Goal: Task Accomplishment & Management: Use online tool/utility

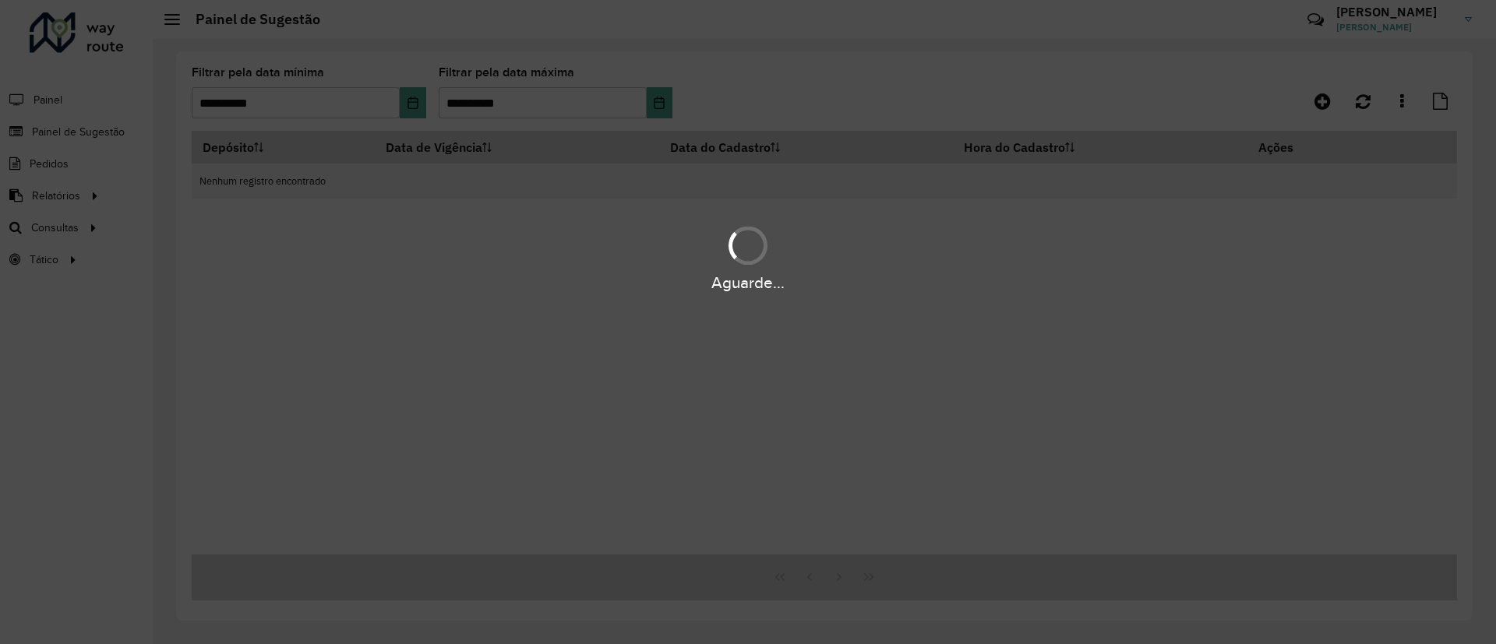
click at [51, 199] on div "Aguarde..." at bounding box center [748, 322] width 1496 height 644
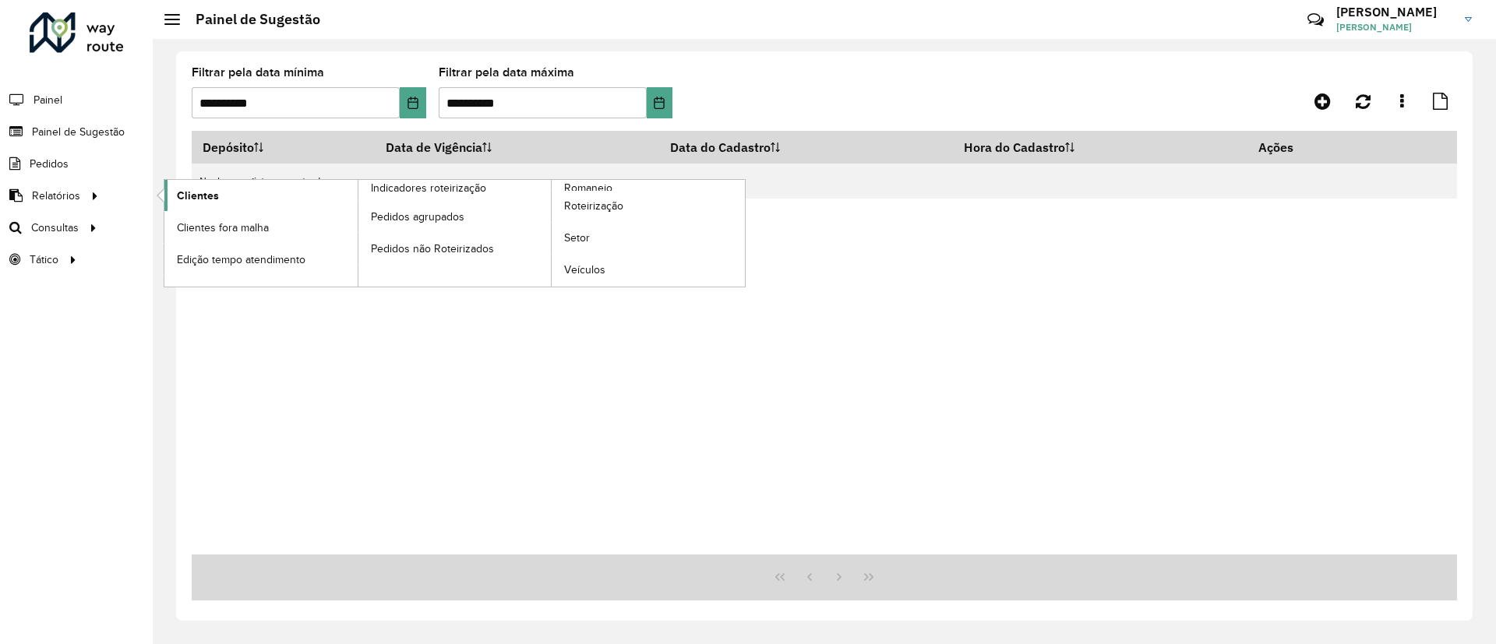
click at [222, 202] on link "Clientes" at bounding box center [260, 195] width 193 height 31
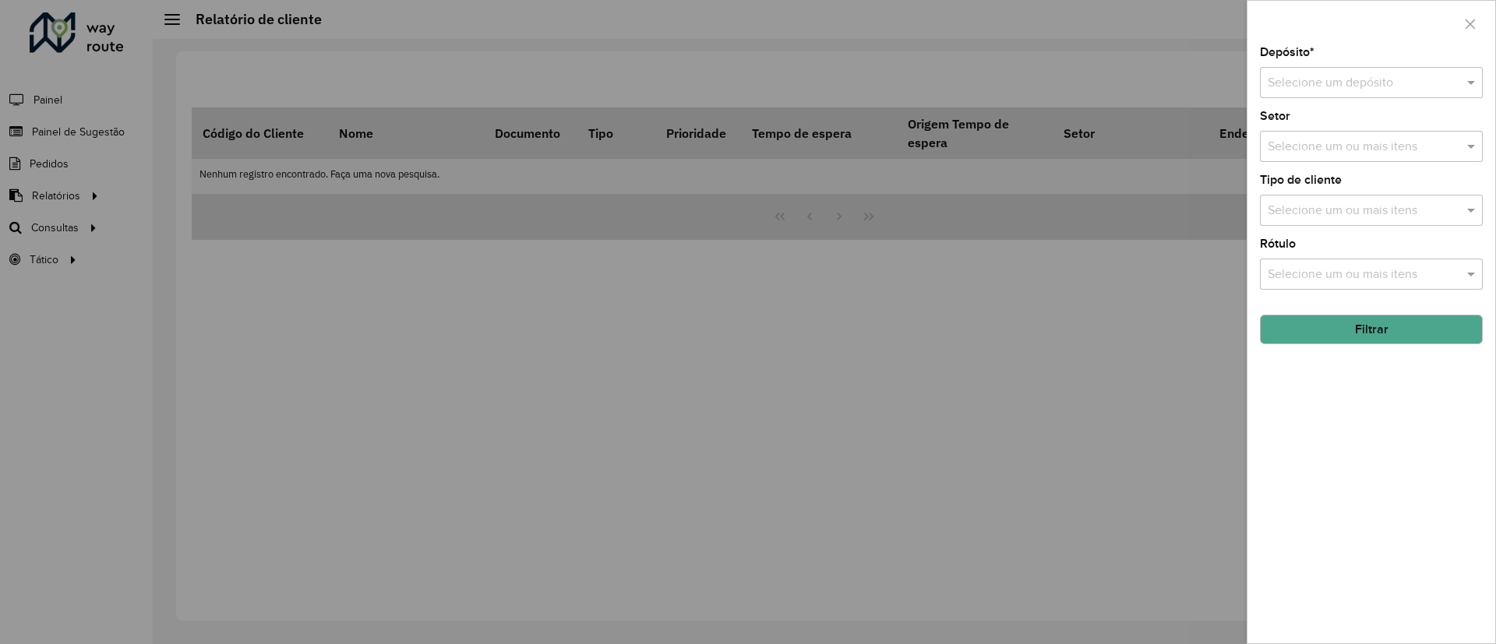
click at [1370, 96] on div "Selecione um depósito" at bounding box center [1371, 82] width 223 height 31
click at [1358, 131] on div "CDD Campinas" at bounding box center [1370, 128] width 221 height 26
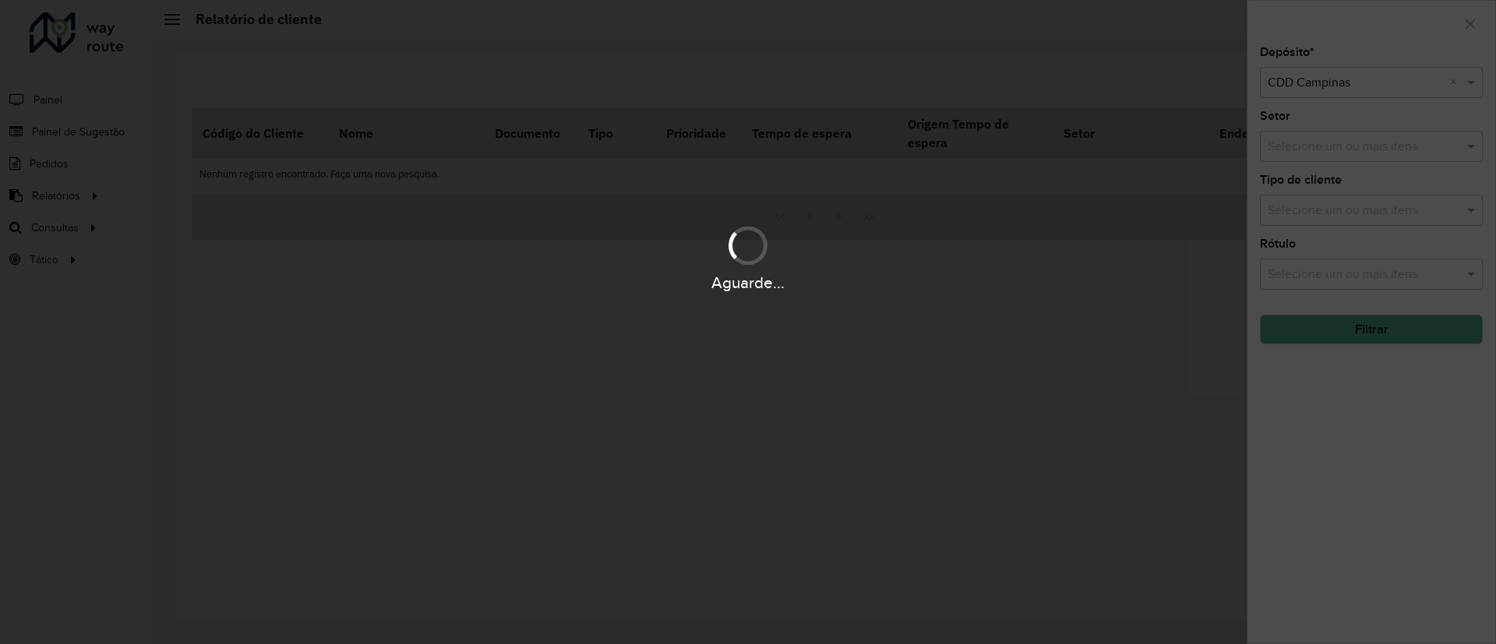
click at [1394, 336] on div "Aguarde..." at bounding box center [748, 322] width 1496 height 644
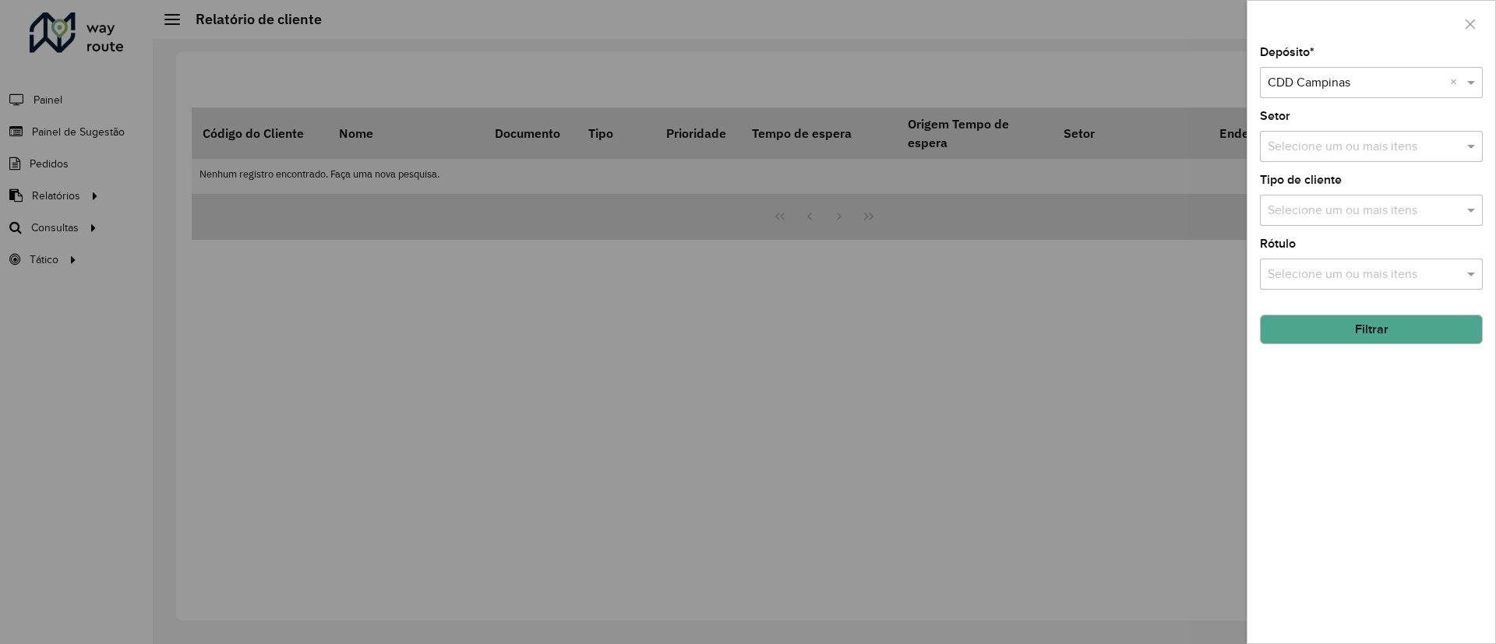
click at [1394, 336] on button "Filtrar" at bounding box center [1371, 330] width 223 height 30
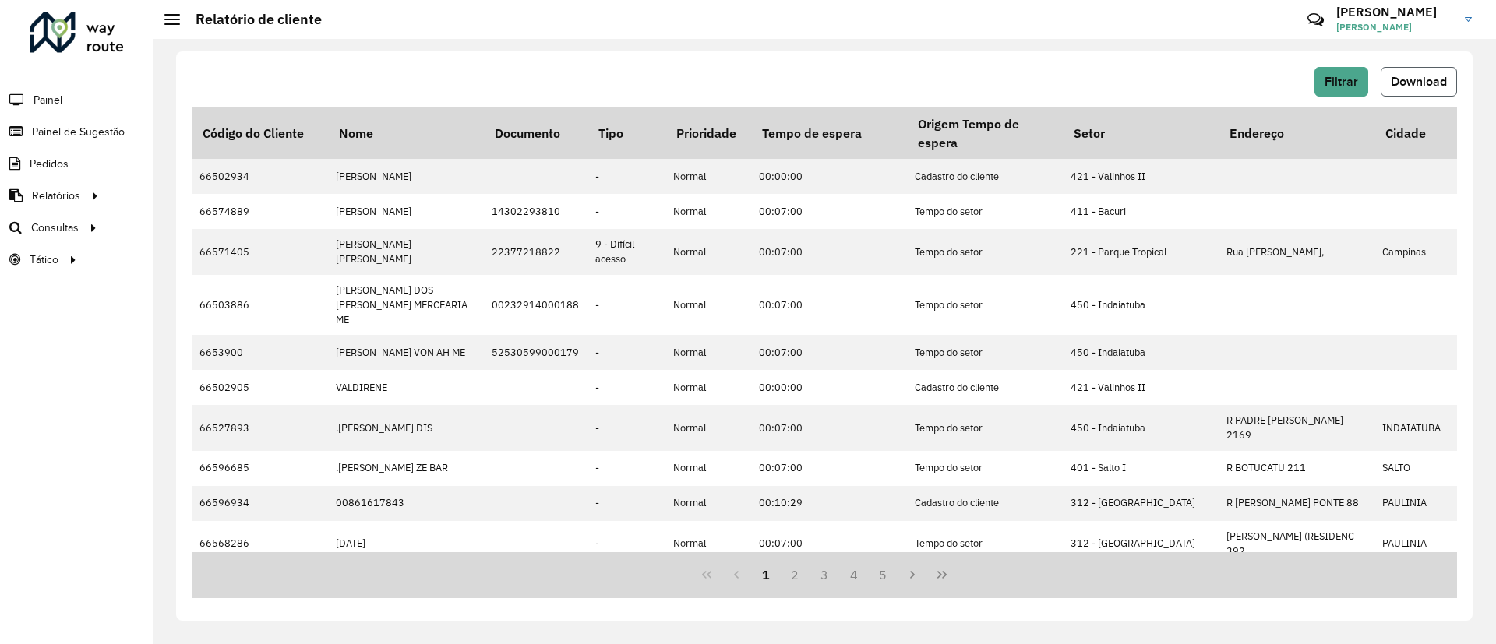
click at [1392, 85] on span "Download" at bounding box center [1418, 81] width 56 height 13
click at [185, 224] on span "Roteirização" at bounding box center [208, 228] width 63 height 16
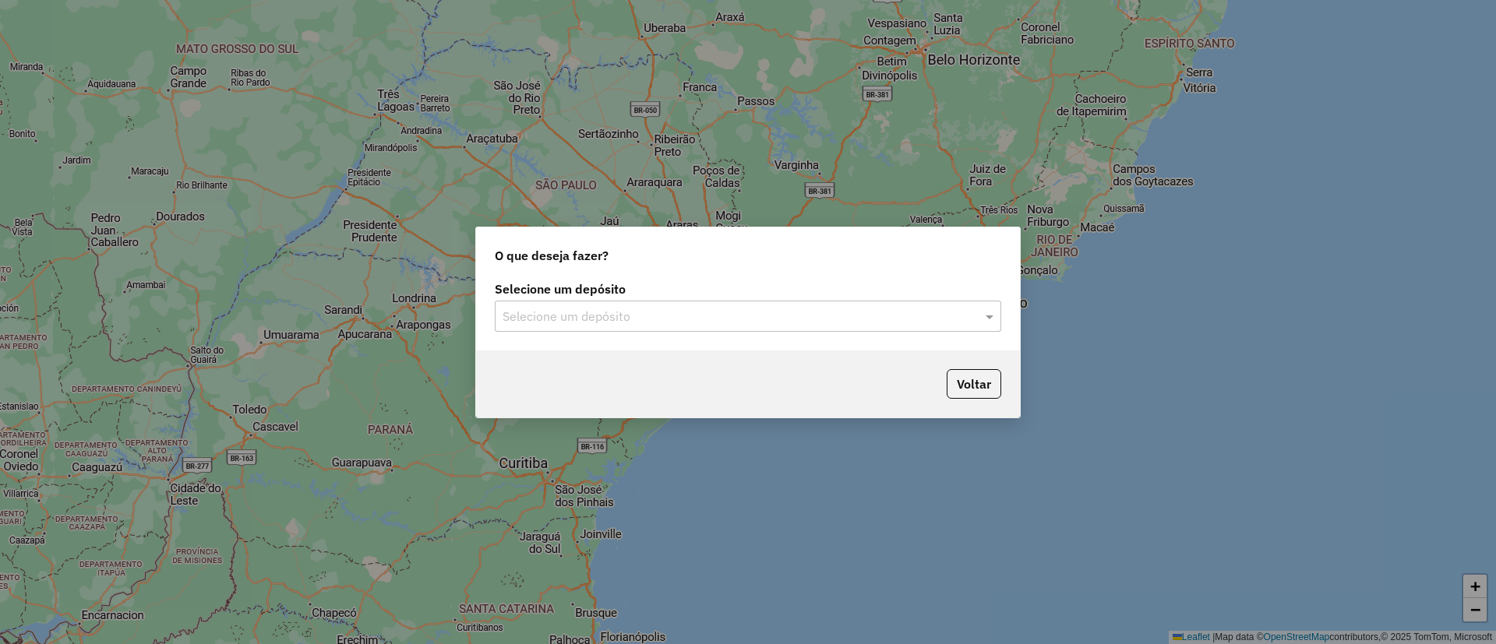
click at [765, 308] on input "text" at bounding box center [732, 317] width 460 height 19
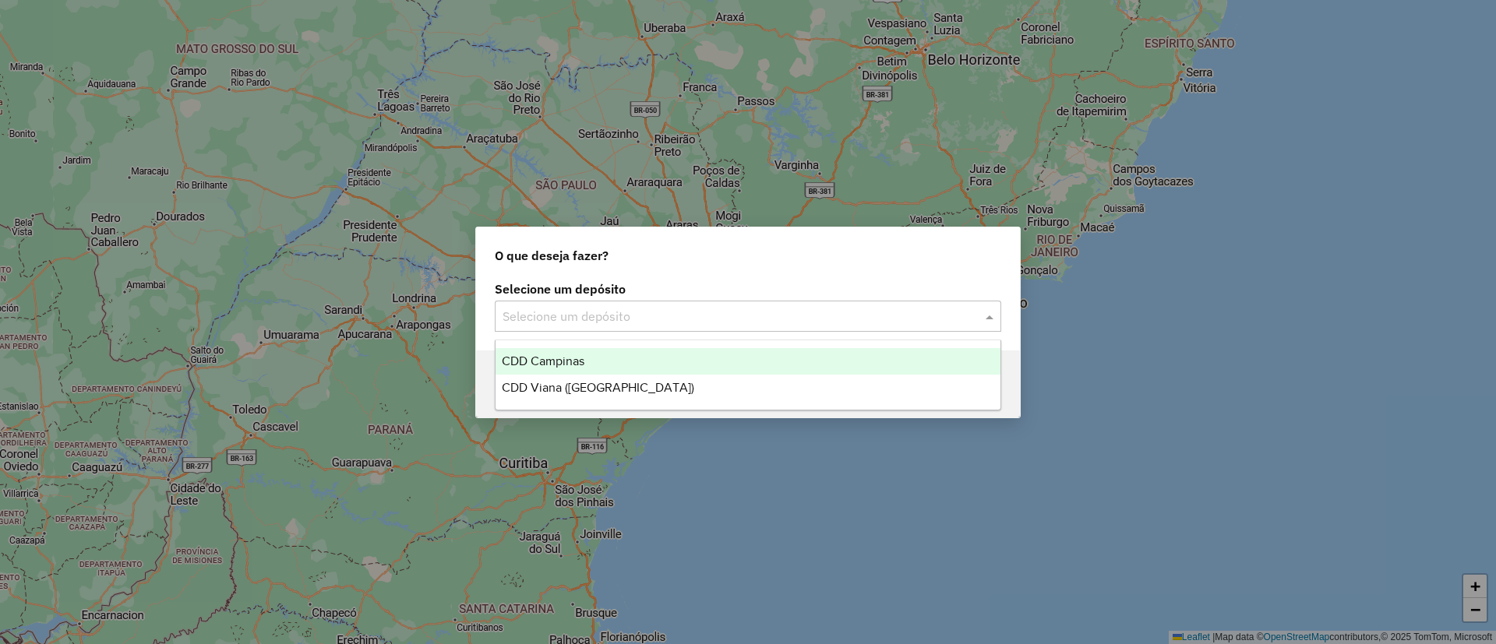
click at [661, 354] on div "CDD Campinas" at bounding box center [747, 361] width 505 height 26
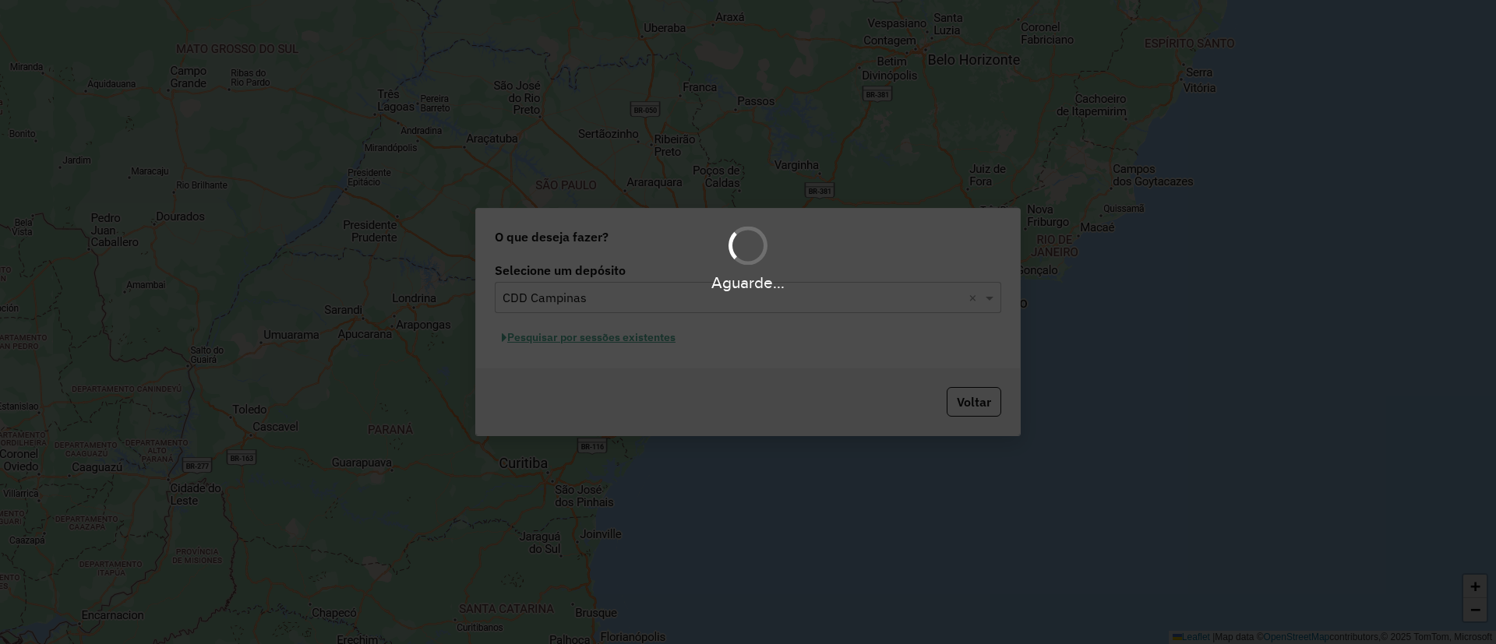
click at [616, 342] on div "Aguarde..." at bounding box center [748, 322] width 1496 height 644
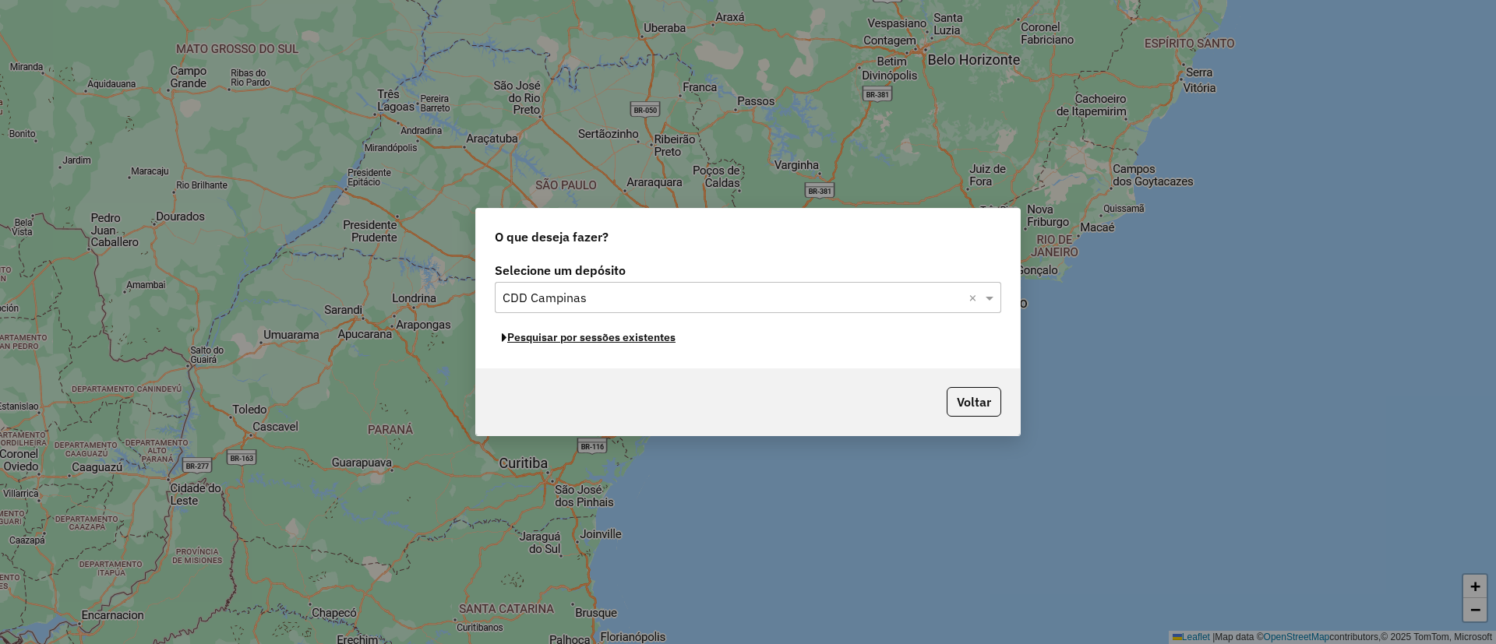
click at [618, 342] on button "Pesquisar por sessões existentes" at bounding box center [589, 338] width 188 height 24
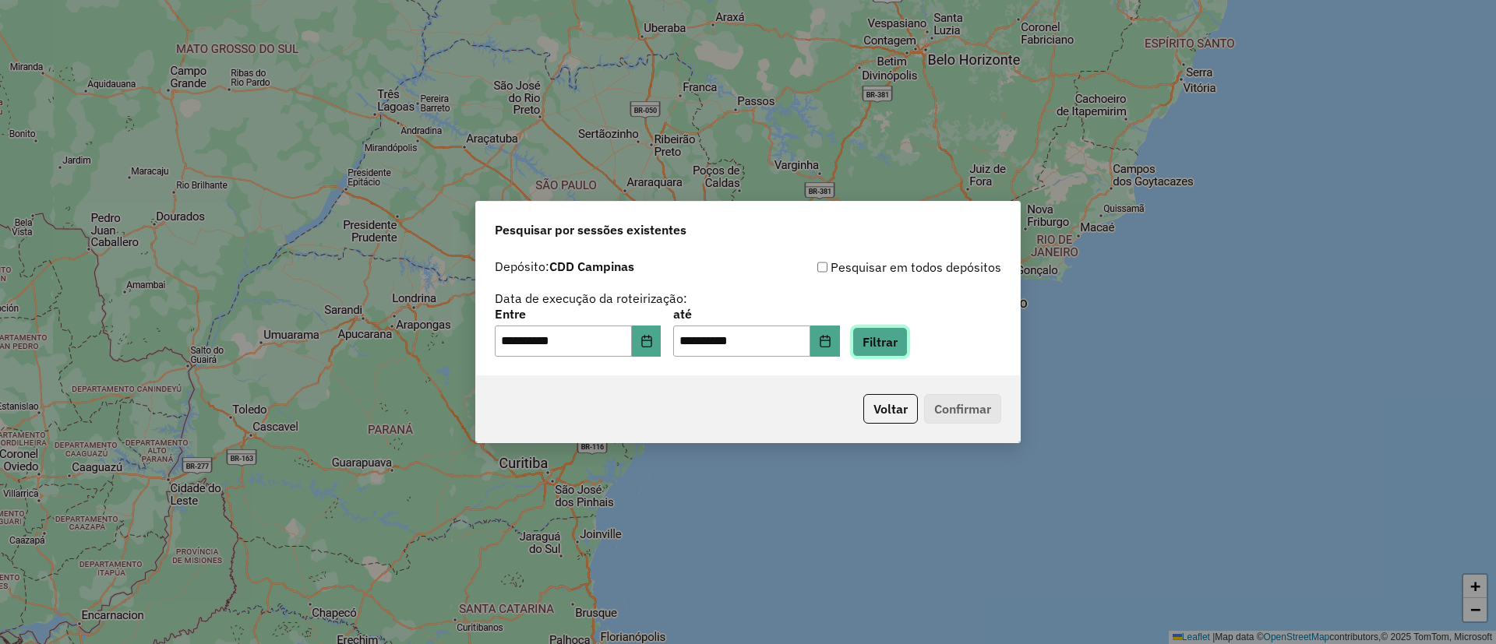
click at [907, 335] on button "Filtrar" at bounding box center [879, 342] width 55 height 30
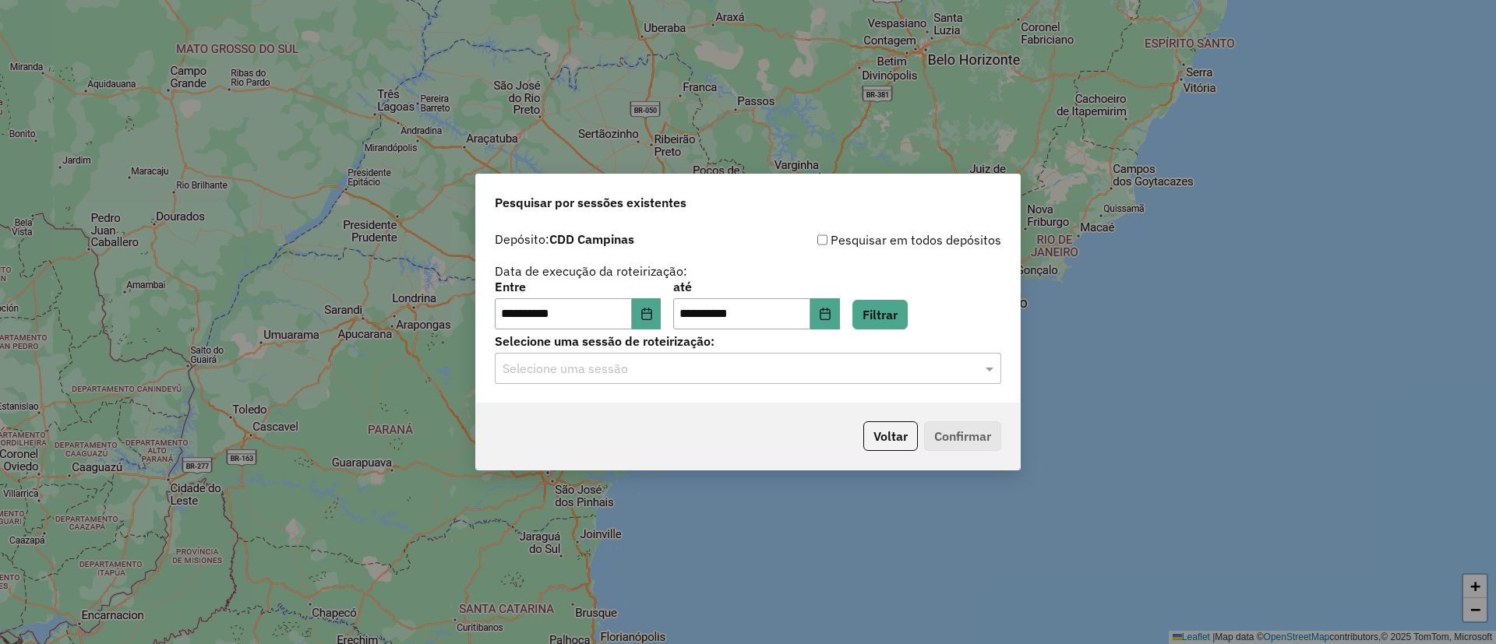
click at [919, 370] on input "text" at bounding box center [732, 369] width 460 height 19
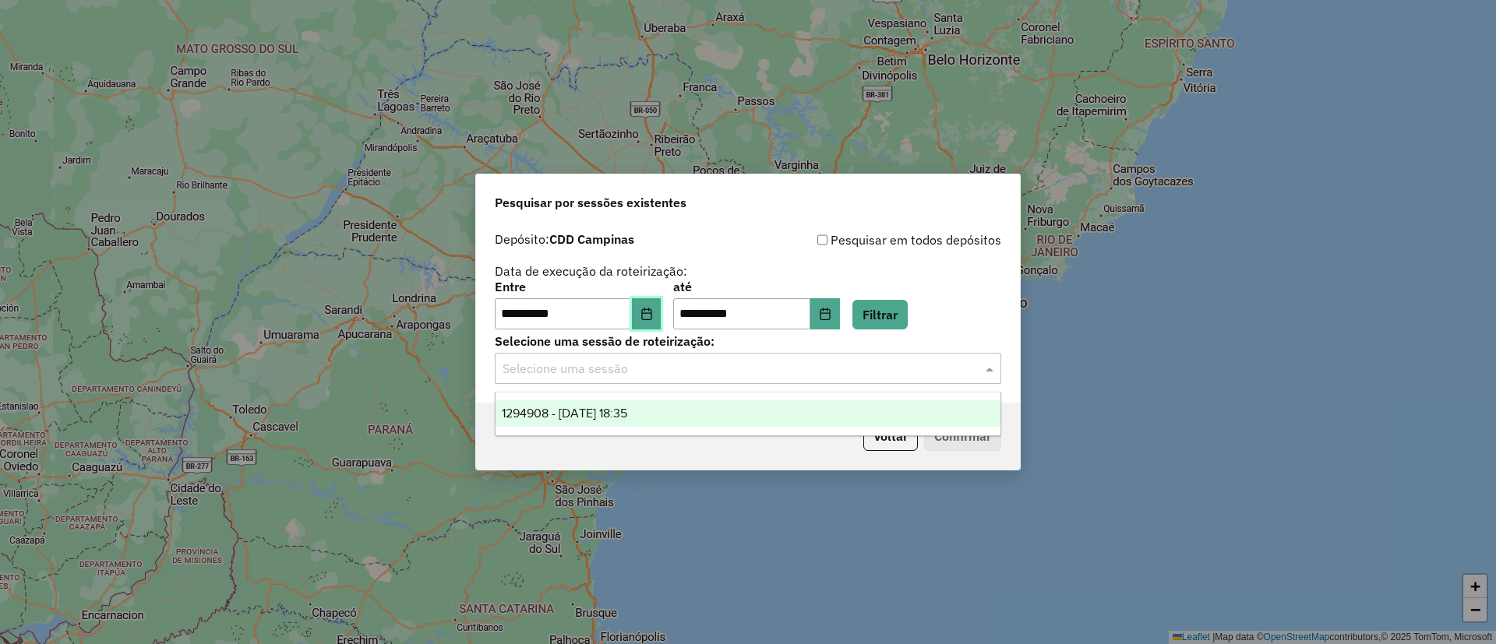
click at [643, 322] on button "Choose Date" at bounding box center [647, 313] width 30 height 31
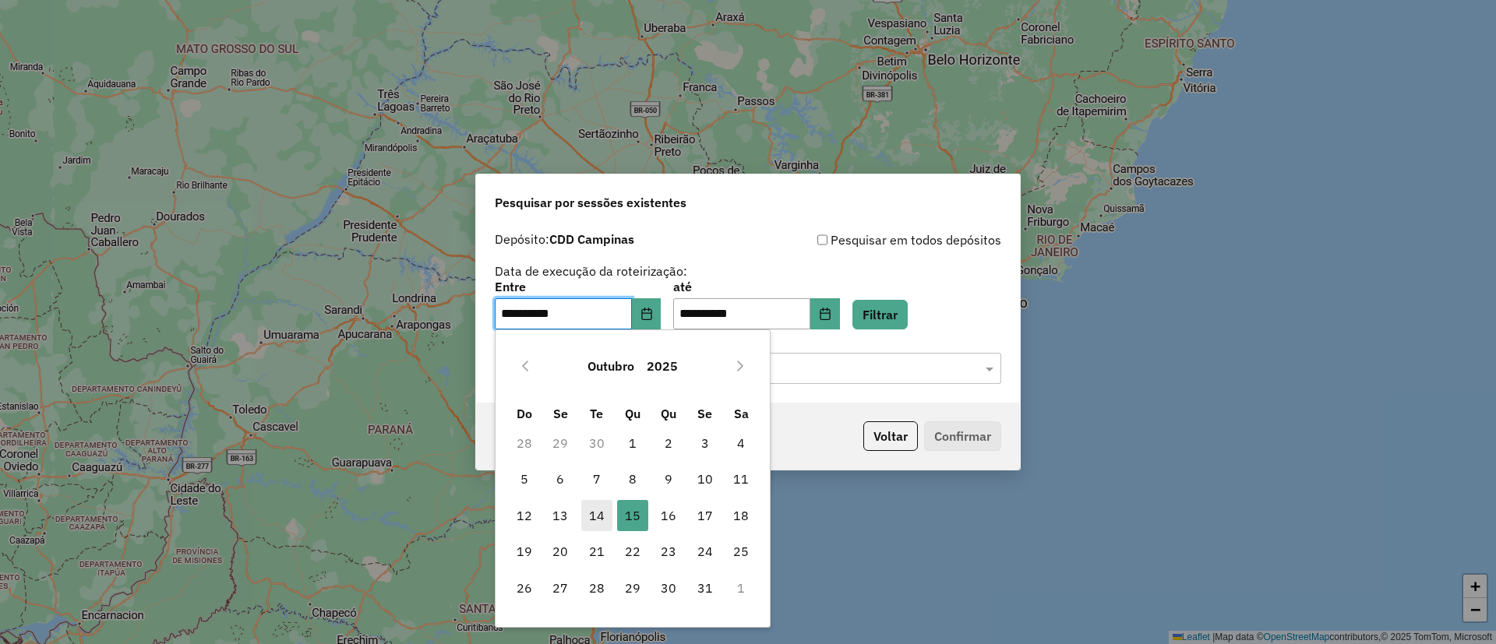
click at [589, 510] on span "14" at bounding box center [596, 515] width 31 height 31
type input "**********"
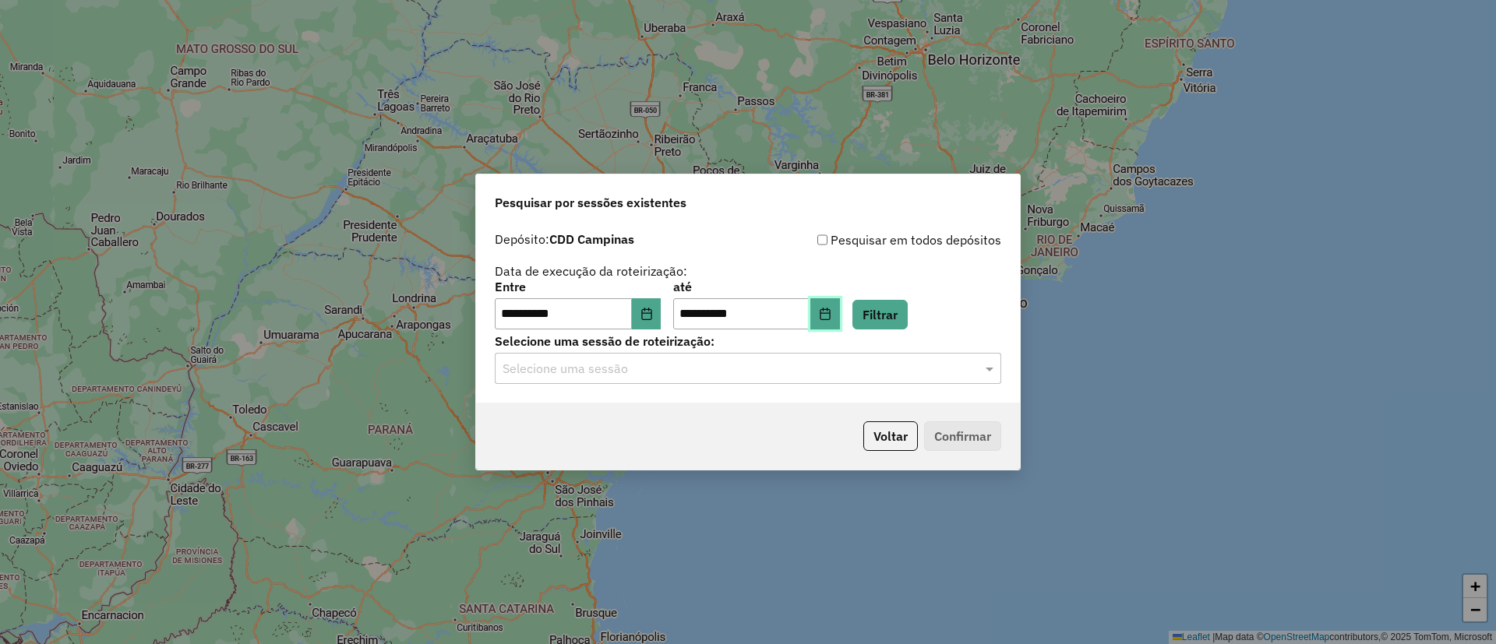
click at [830, 313] on icon "Choose Date" at bounding box center [824, 314] width 10 height 12
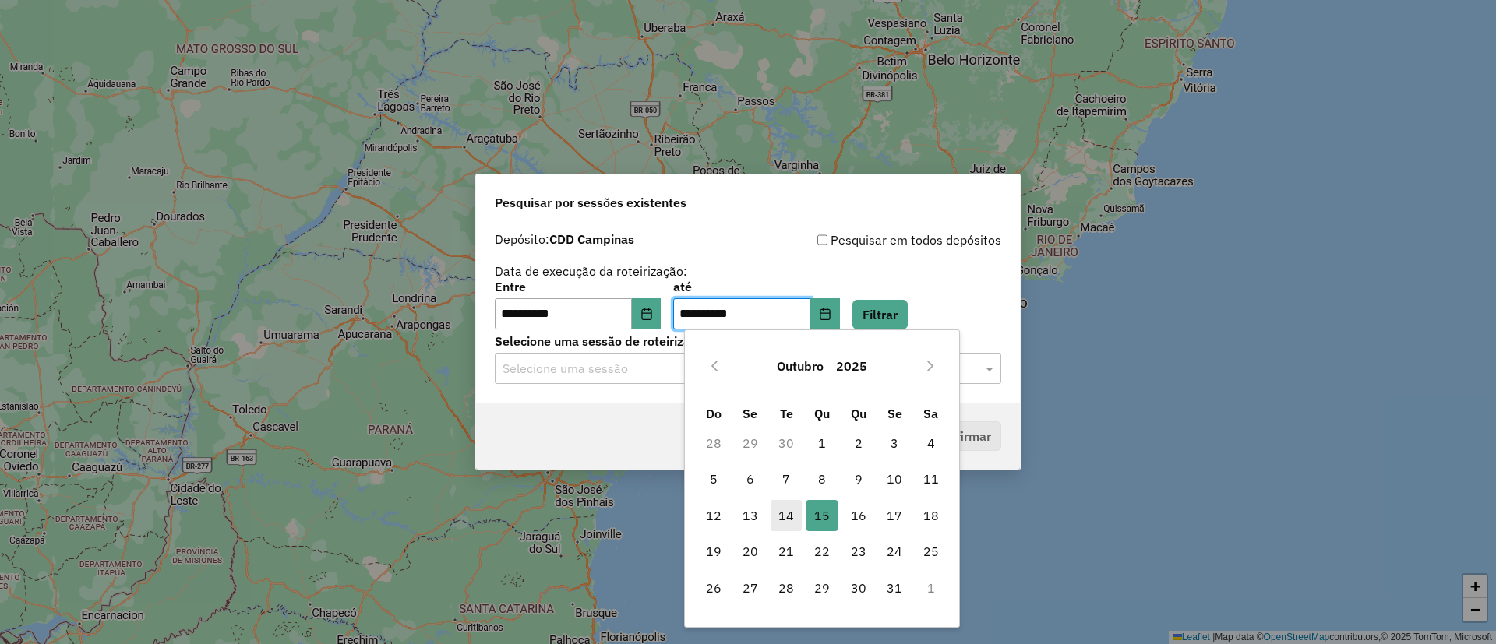
click at [788, 510] on span "14" at bounding box center [785, 515] width 31 height 31
type input "**********"
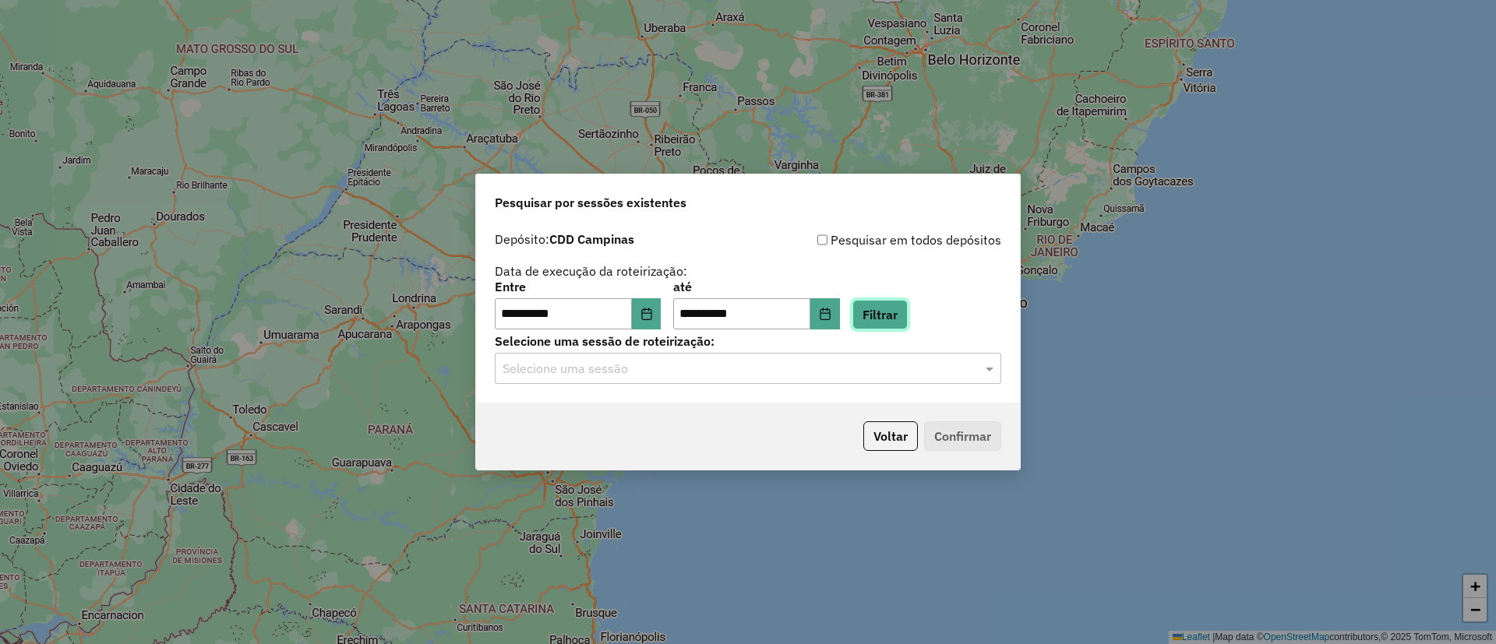
click at [907, 307] on button "Filtrar" at bounding box center [879, 315] width 55 height 30
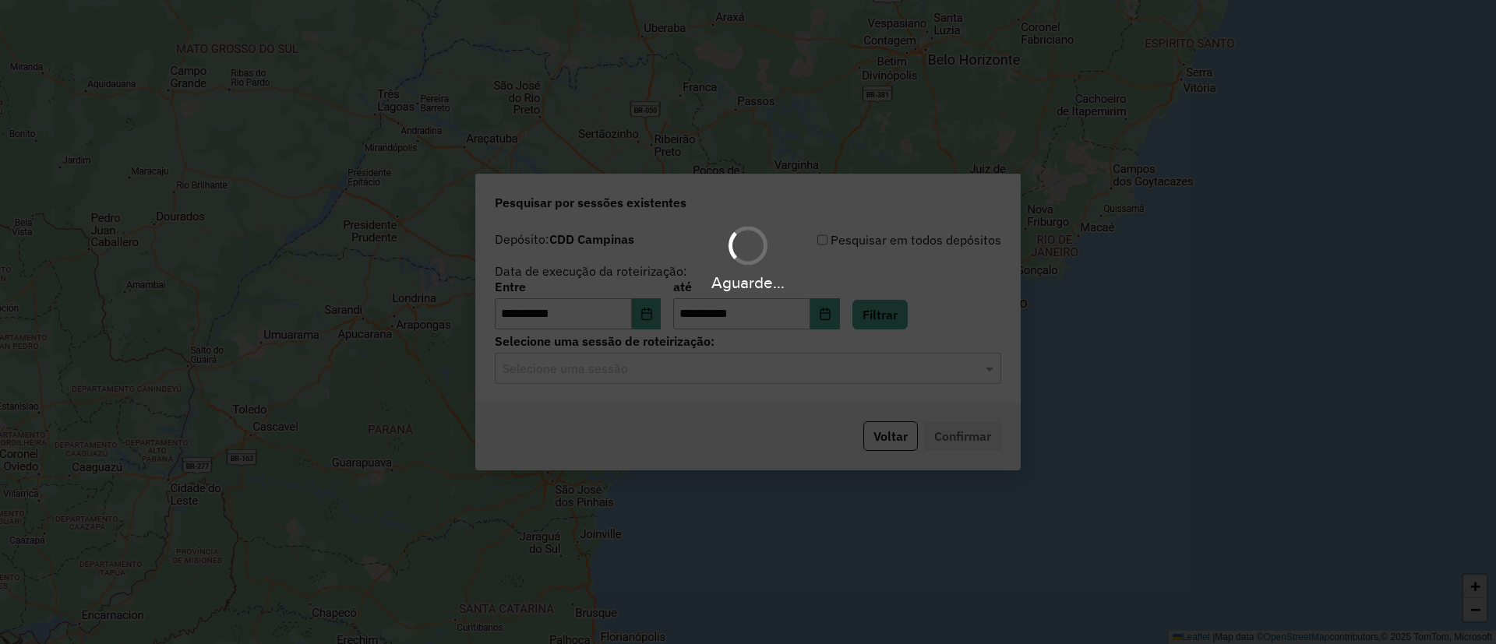
click at [721, 370] on div "Aguarde..." at bounding box center [748, 322] width 1496 height 644
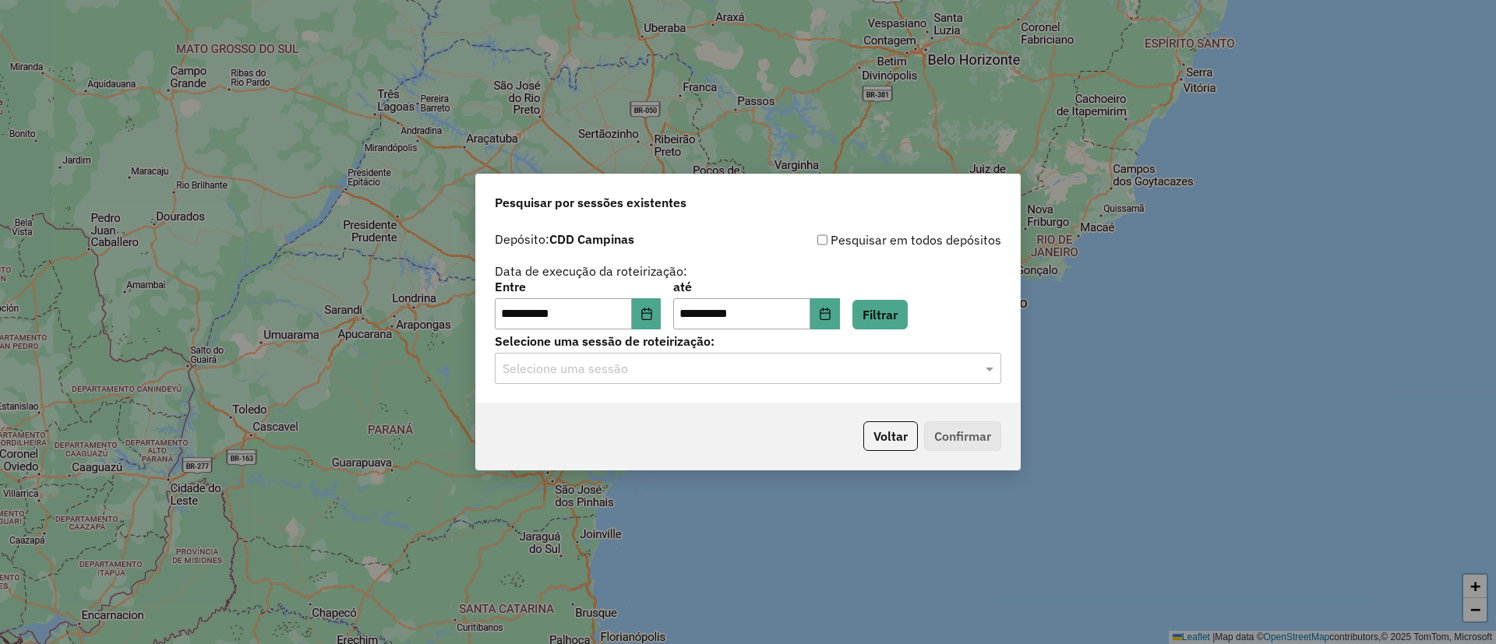
click at [718, 370] on input "text" at bounding box center [732, 369] width 460 height 19
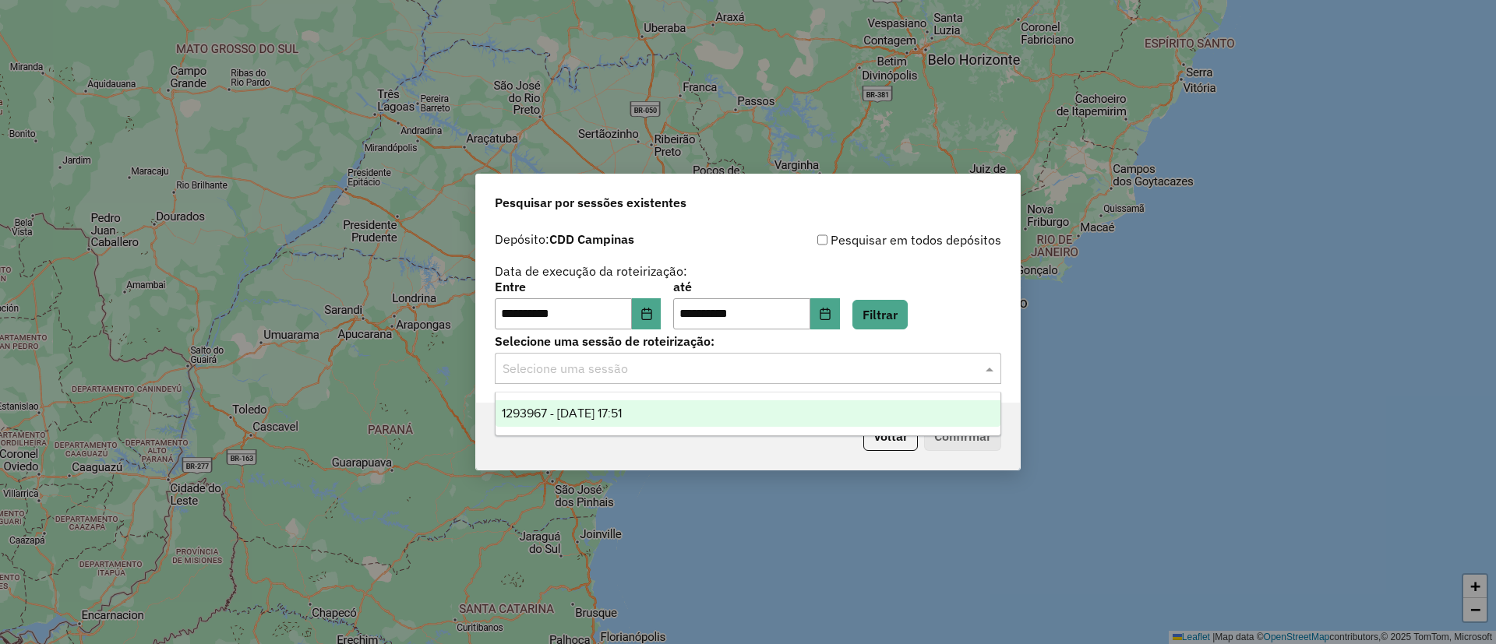
click at [691, 414] on div "1293967 - [DATE] 17:51" at bounding box center [747, 413] width 505 height 26
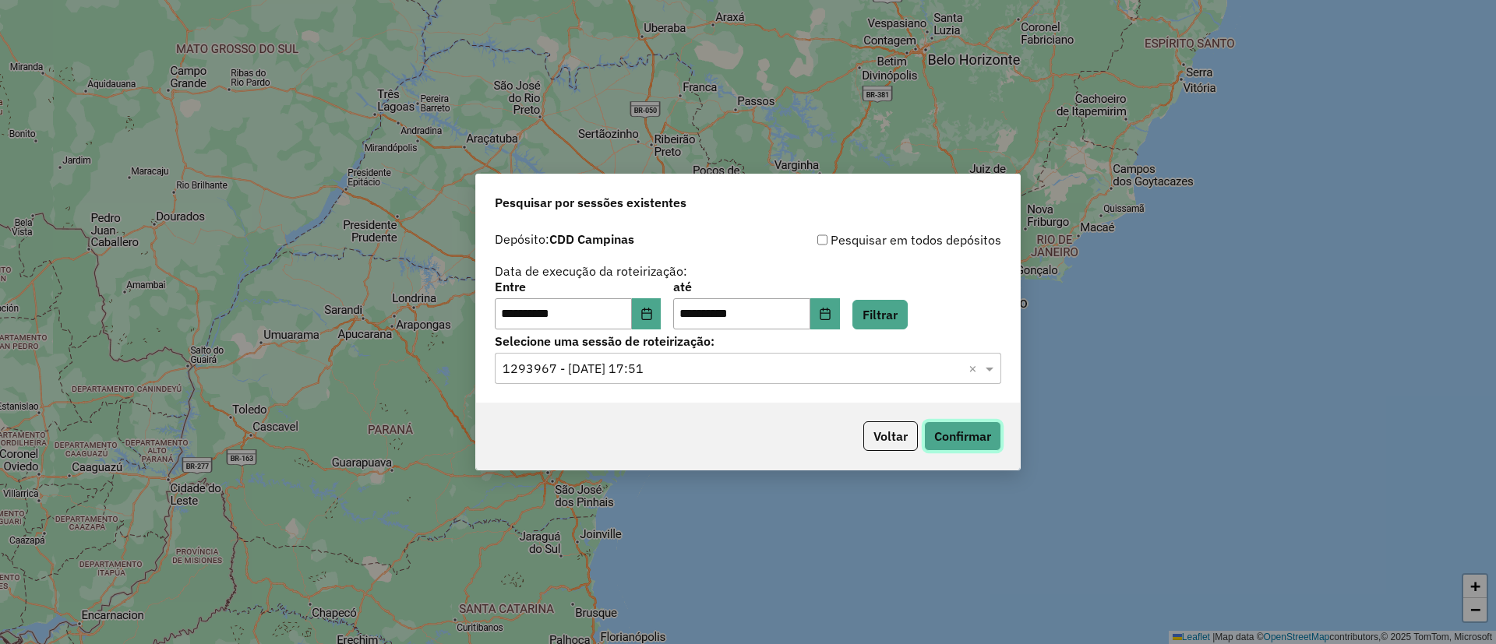
click at [938, 426] on button "Confirmar" at bounding box center [962, 436] width 77 height 30
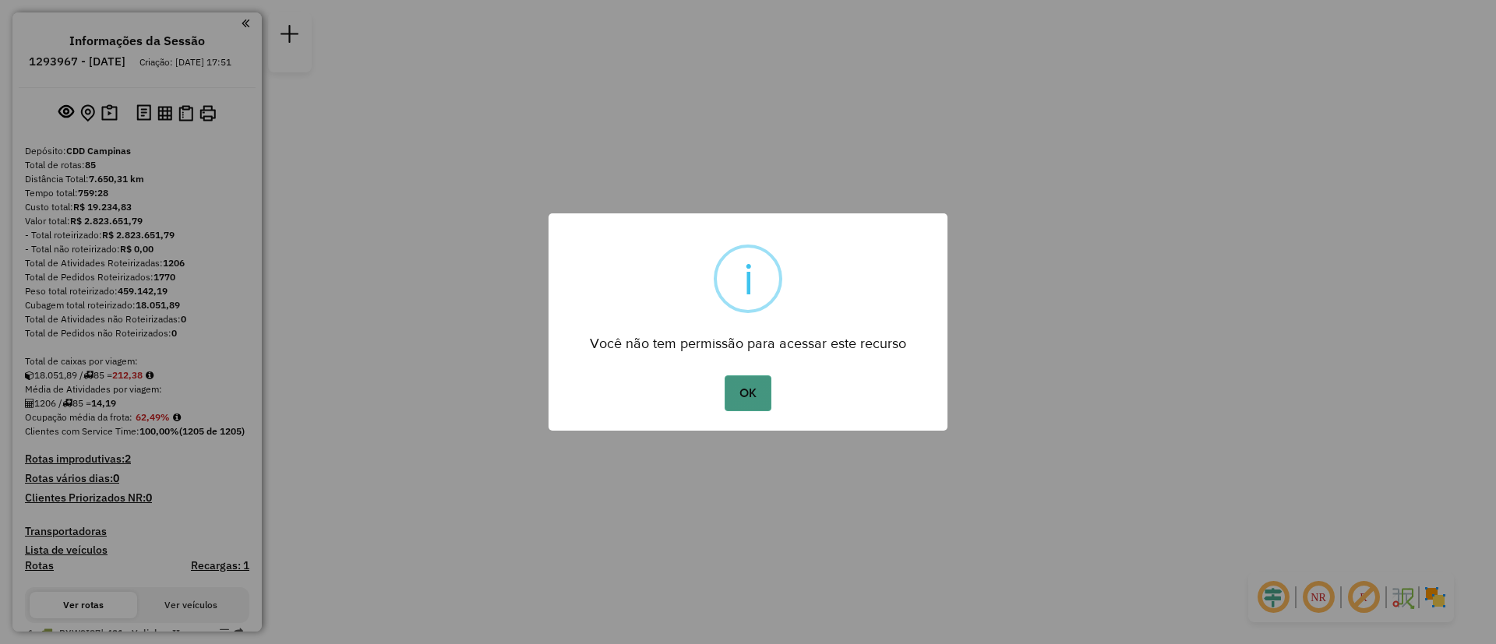
click at [754, 388] on button "OK" at bounding box center [747, 393] width 46 height 36
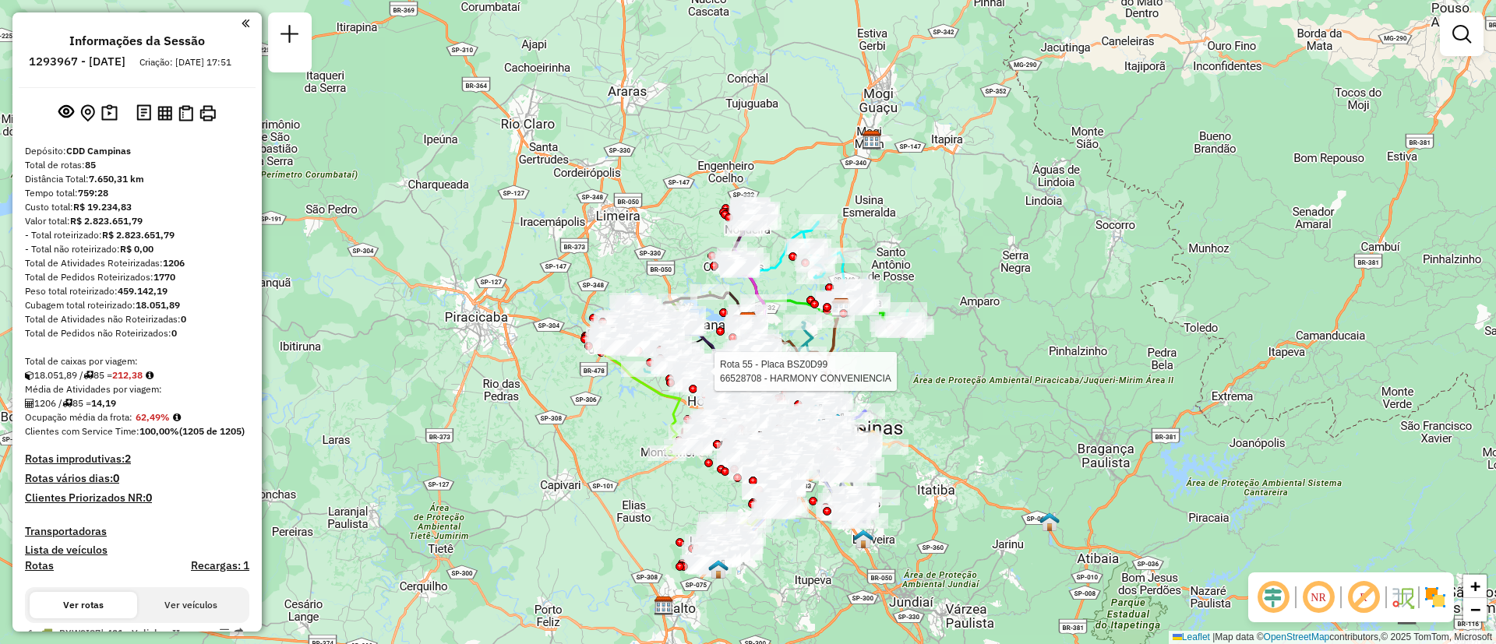
scroll to position [4551, 0]
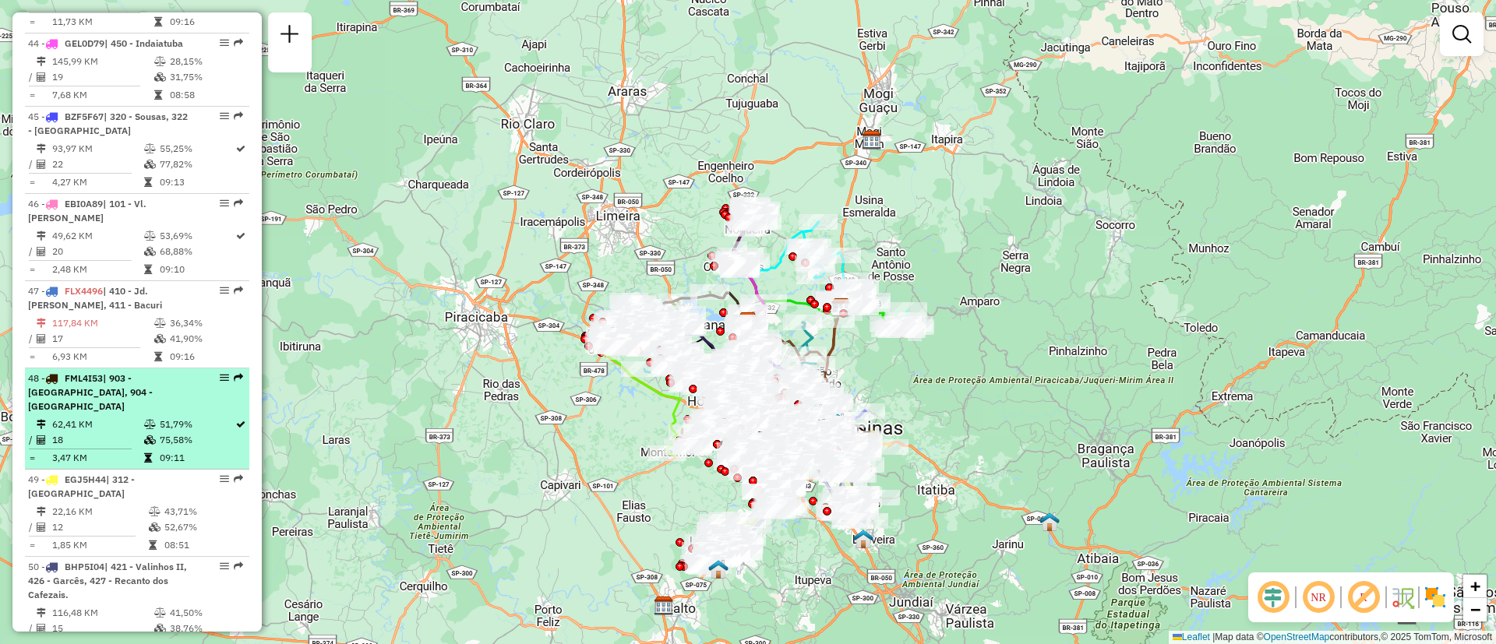
drag, startPoint x: 196, startPoint y: 344, endPoint x: 223, endPoint y: 337, distance: 28.4
click at [187, 372] on div "48 - FML4I53 | 903 - Guanabara, 904 - Centro de Campinas" at bounding box center [110, 393] width 165 height 42
select select "**********"
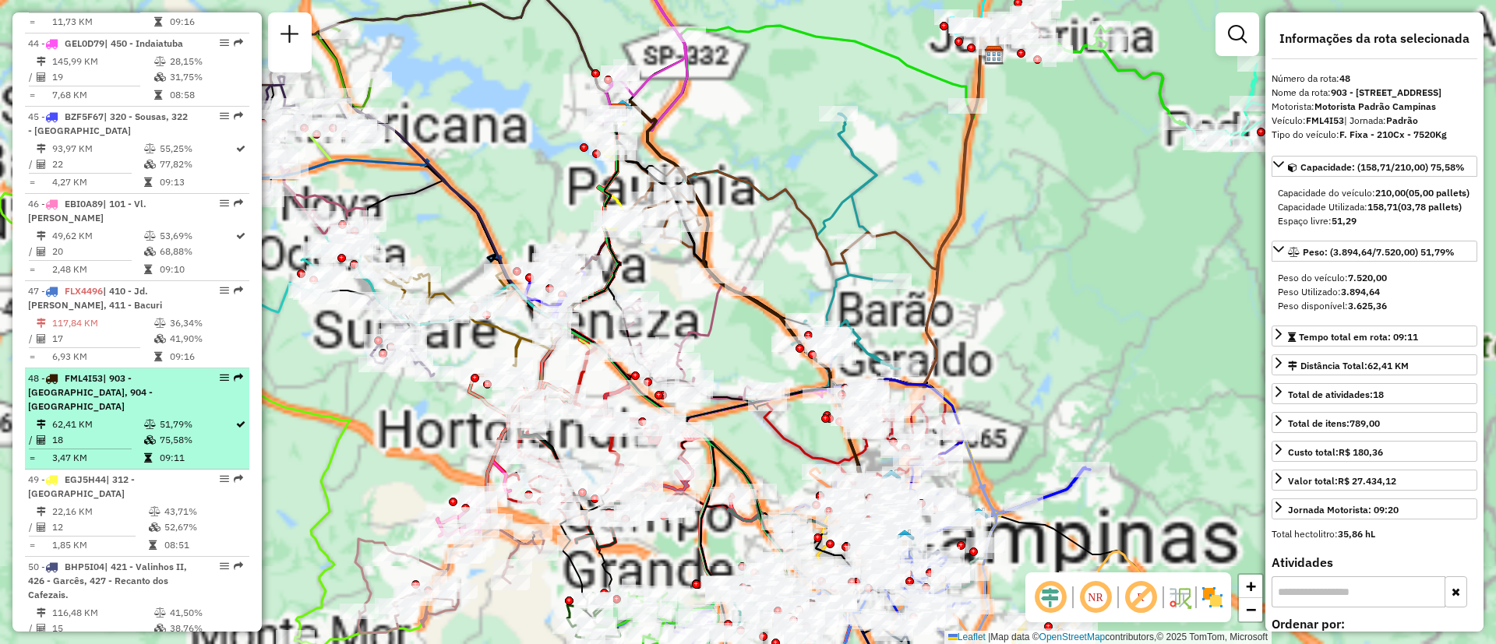
click at [237, 373] on em at bounding box center [238, 377] width 9 height 9
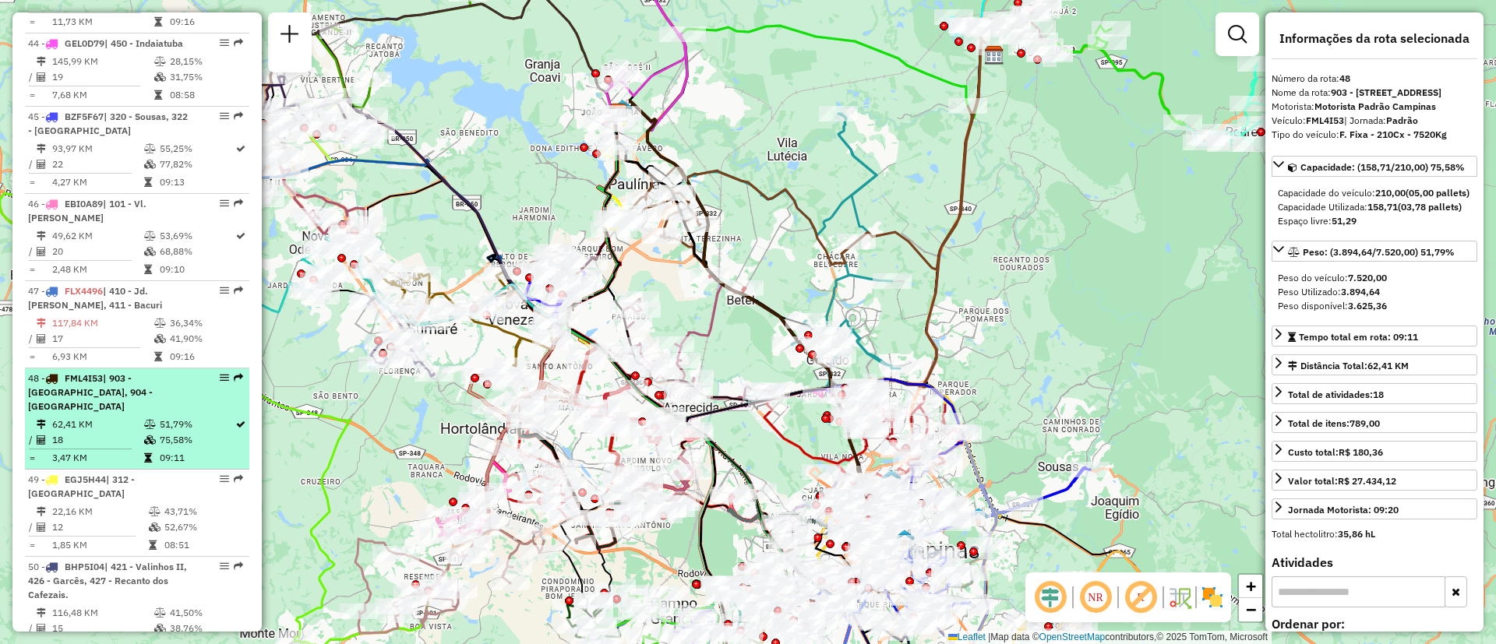
drag, startPoint x: 234, startPoint y: 315, endPoint x: 210, endPoint y: 321, distance: 24.8
click at [210, 373] on div at bounding box center [219, 377] width 47 height 9
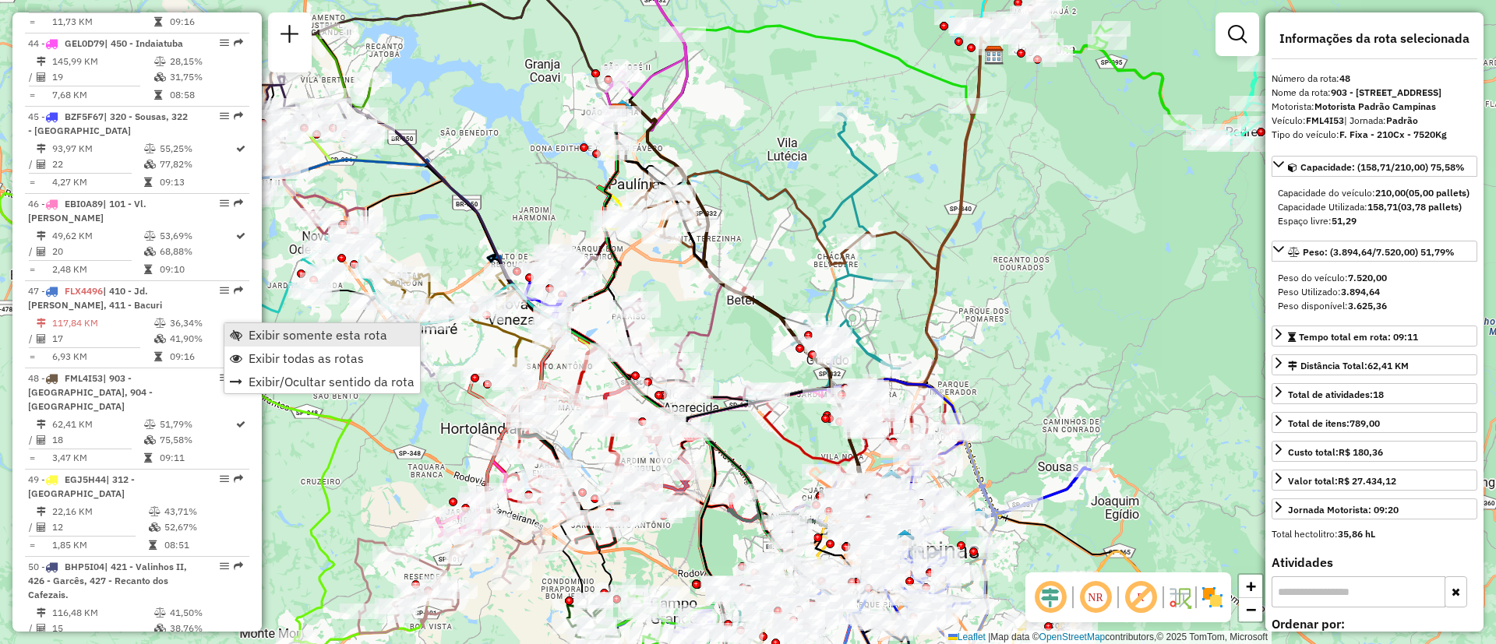
click at [258, 339] on span "Exibir somente esta rota" at bounding box center [317, 335] width 139 height 12
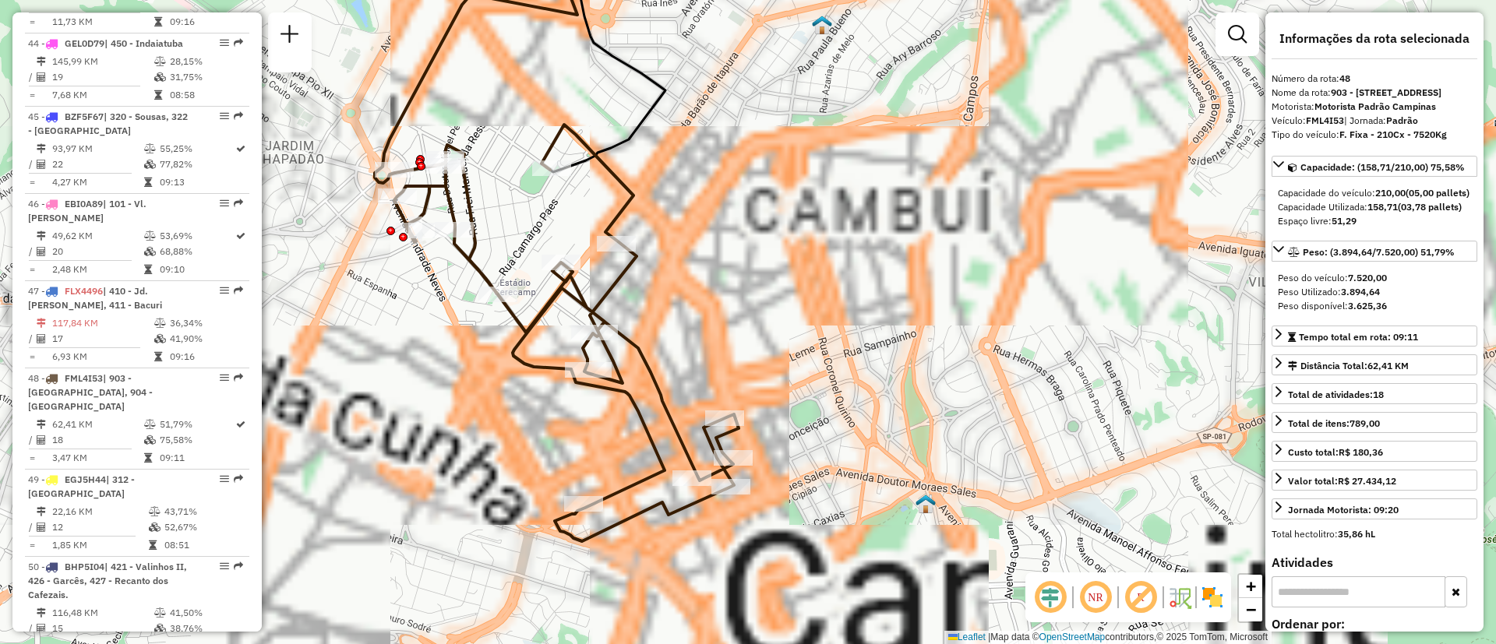
drag, startPoint x: 959, startPoint y: 351, endPoint x: 984, endPoint y: 356, distance: 25.4
click at [982, 356] on div "Janela de atendimento Grade de atendimento Capacidade Transportadoras Veículos …" at bounding box center [748, 322] width 1496 height 644
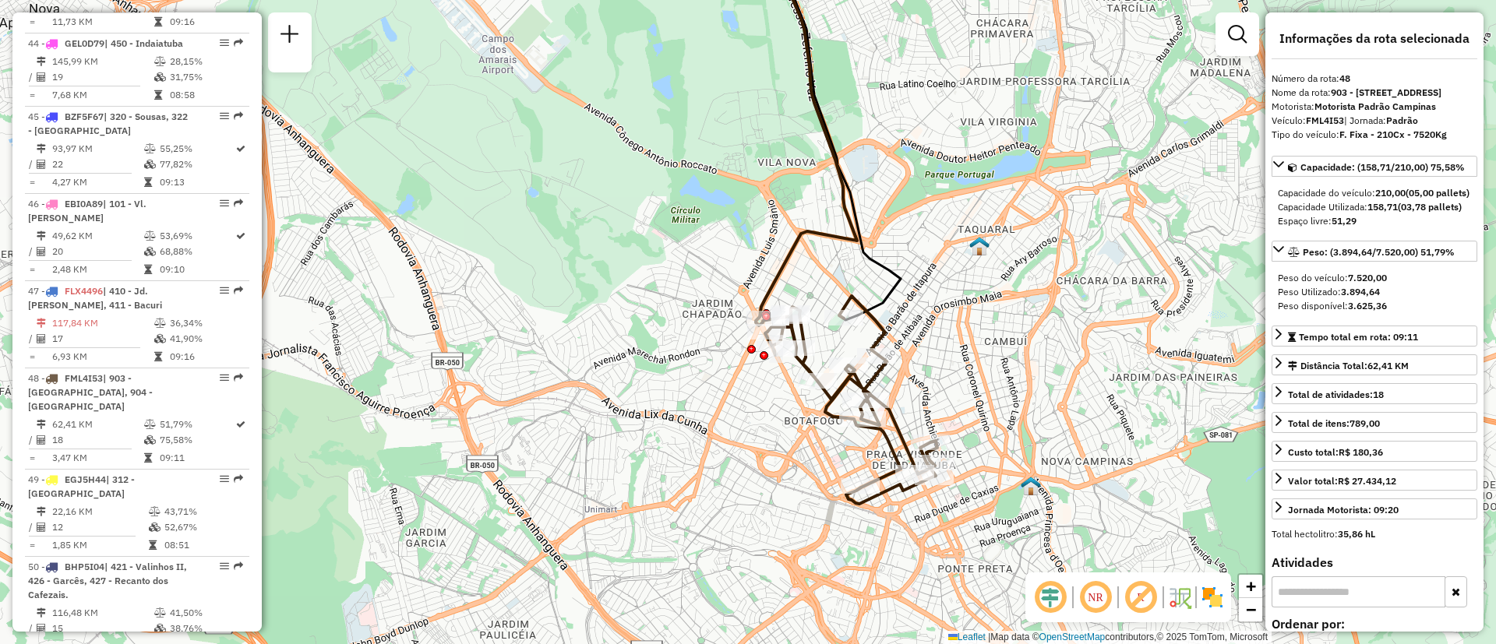
drag, startPoint x: 946, startPoint y: 241, endPoint x: 953, endPoint y: 280, distance: 38.8
click at [953, 280] on div "Janela de atendimento Grade de atendimento Capacidade Transportadoras Veículos …" at bounding box center [748, 322] width 1496 height 644
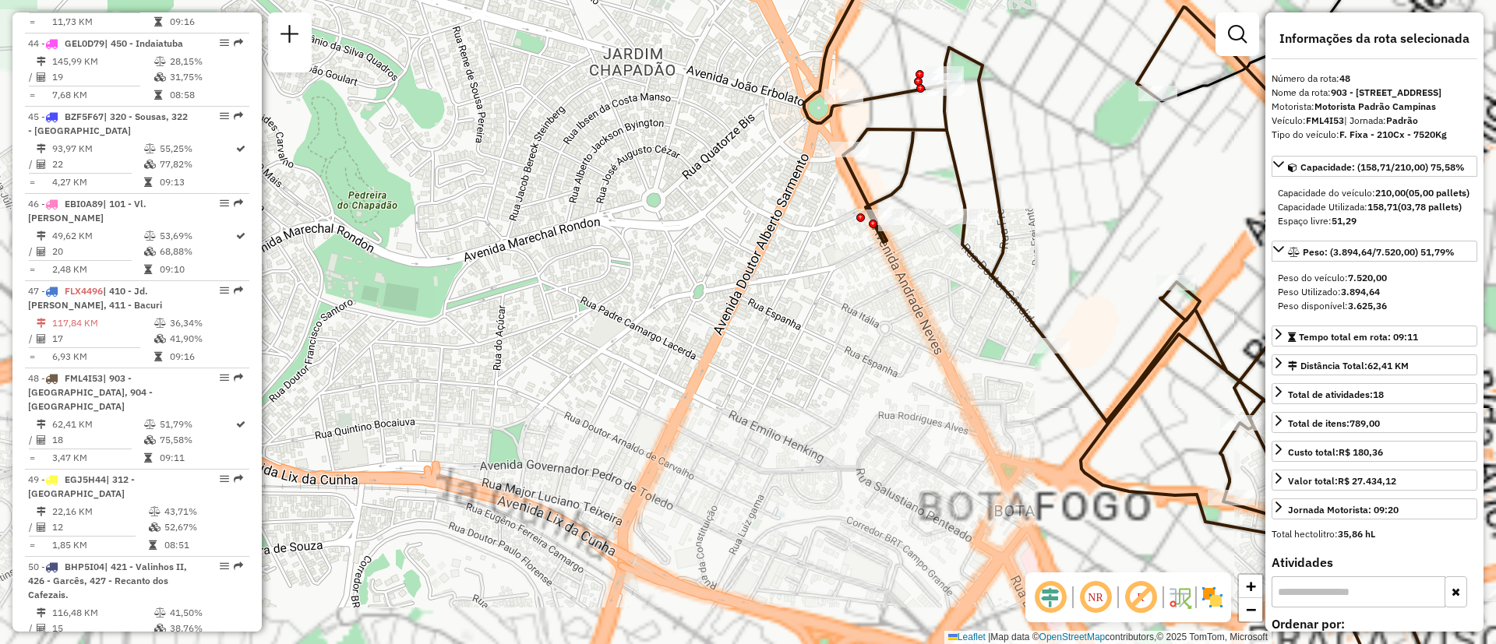
drag, startPoint x: 832, startPoint y: 303, endPoint x: 683, endPoint y: 224, distance: 168.3
click at [657, 235] on div "Janela de atendimento Grade de atendimento Capacidade Transportadoras Veículos …" at bounding box center [748, 322] width 1496 height 644
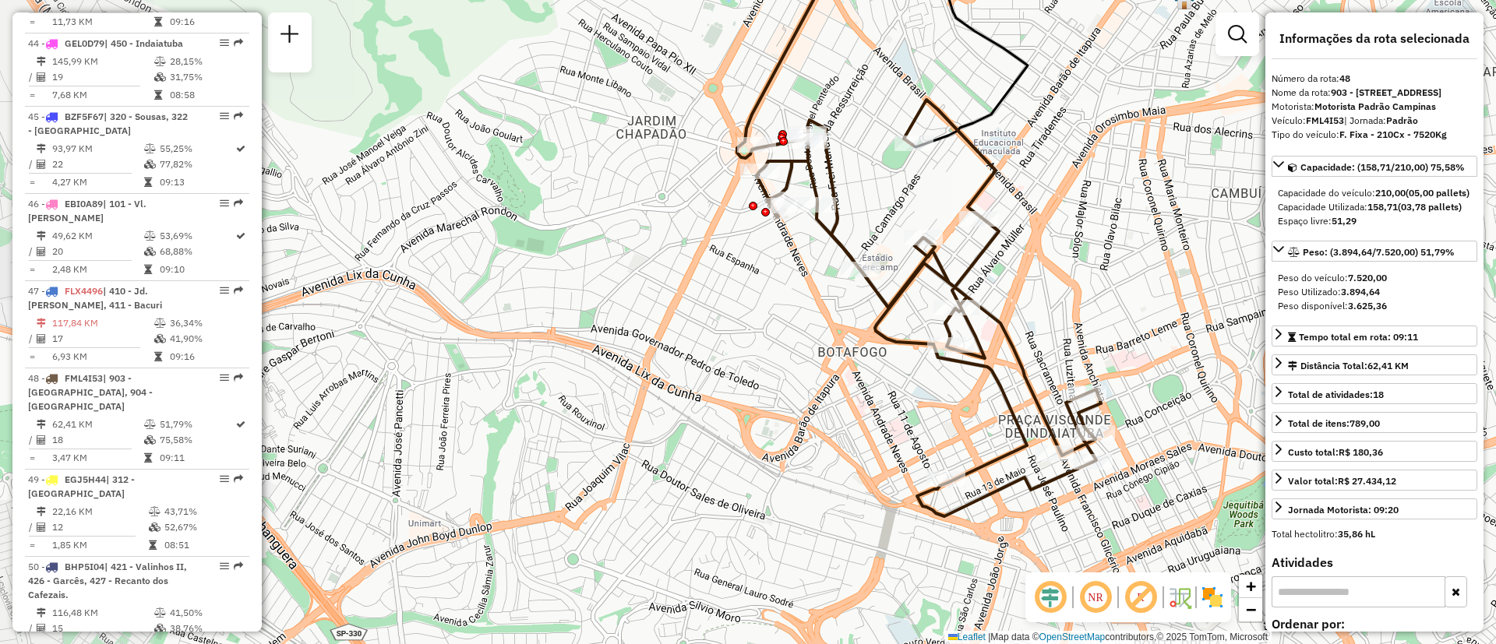
drag, startPoint x: 878, startPoint y: 150, endPoint x: 830, endPoint y: 153, distance: 48.4
click at [831, 153] on div "Janela de atendimento Grade de atendimento Capacidade Transportadoras Veículos …" at bounding box center [748, 322] width 1496 height 644
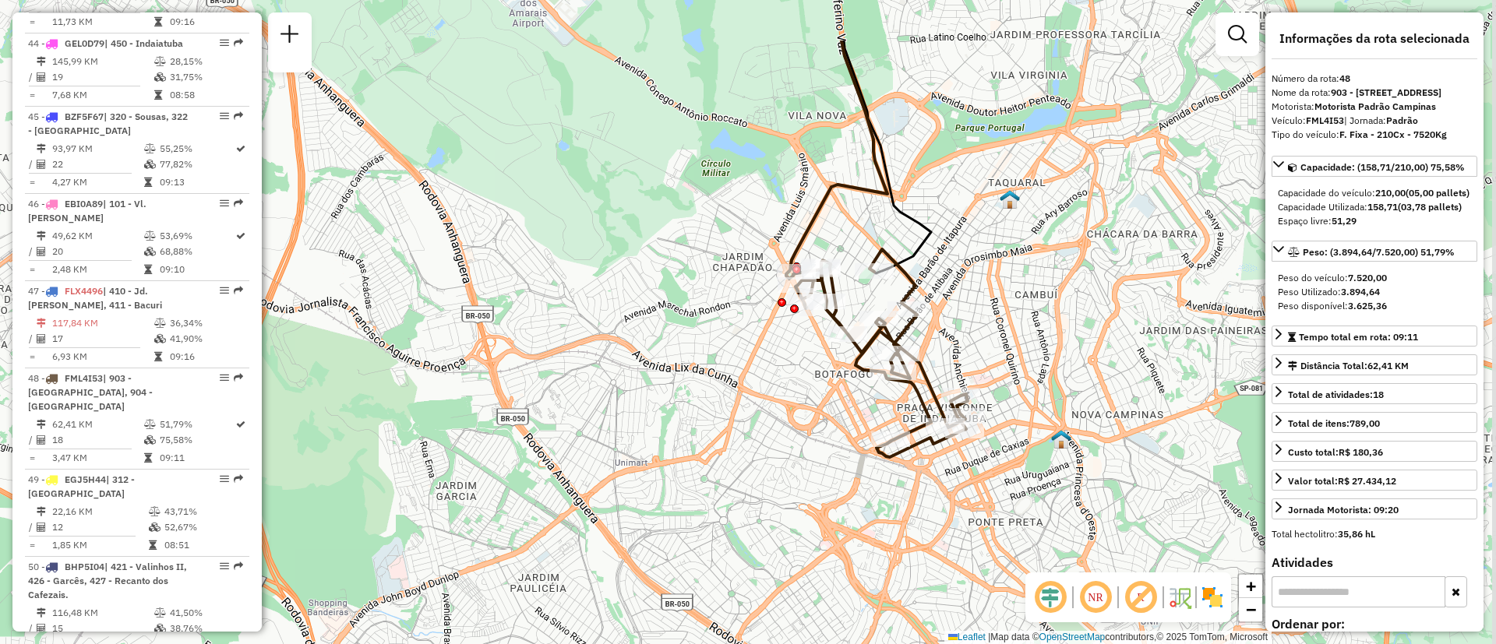
drag, startPoint x: 1049, startPoint y: 179, endPoint x: 984, endPoint y: 284, distance: 123.9
click at [984, 284] on div "Janela de atendimento Grade de atendimento Capacidade Transportadoras Veículos …" at bounding box center [748, 322] width 1496 height 644
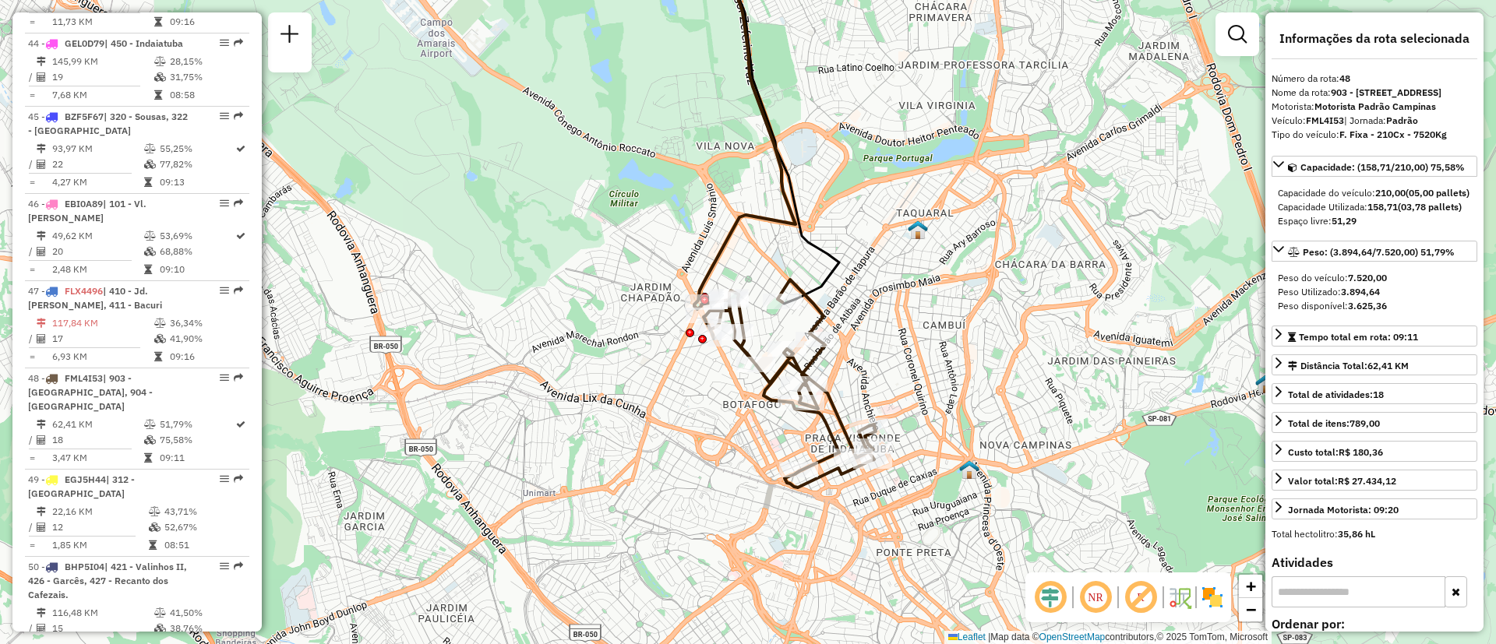
drag, startPoint x: 991, startPoint y: 344, endPoint x: 899, endPoint y: 374, distance: 96.8
click at [899, 374] on div "Janela de atendimento Grade de atendimento Capacidade Transportadoras Veículos …" at bounding box center [748, 322] width 1496 height 644
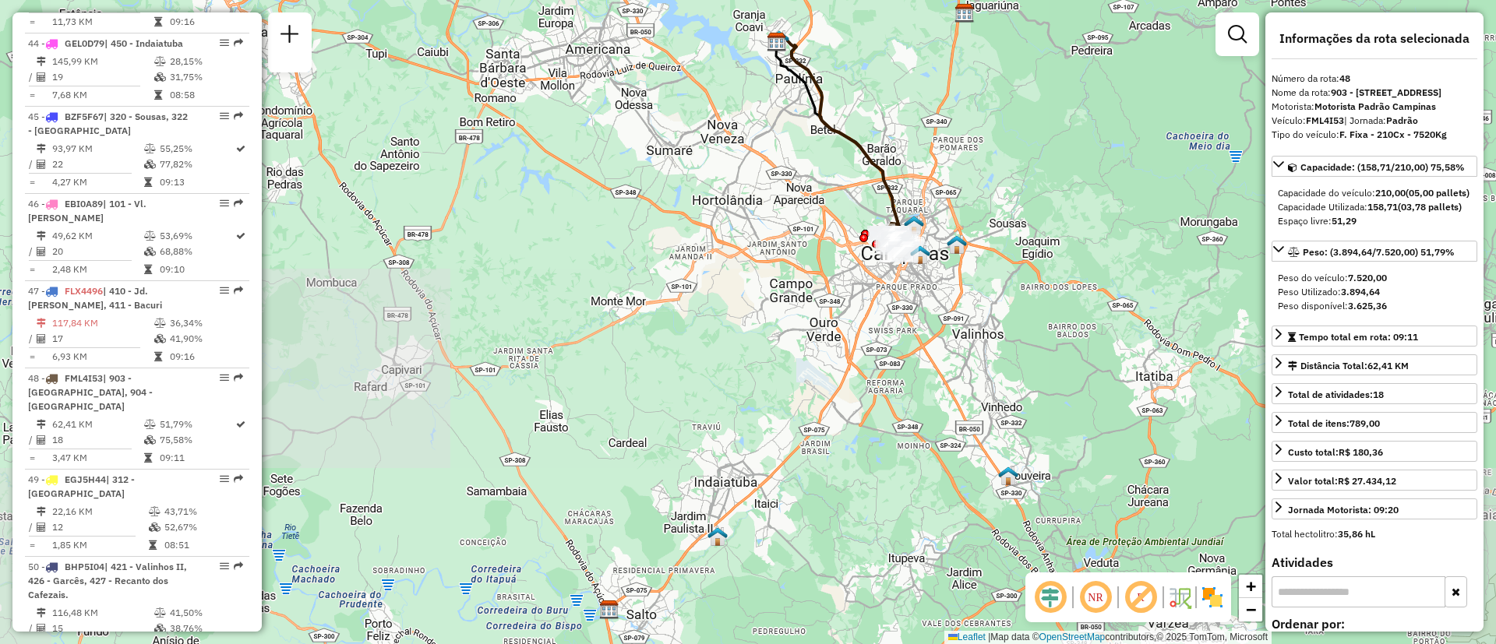
drag, startPoint x: 1034, startPoint y: 270, endPoint x: 928, endPoint y: 304, distance: 110.4
click at [928, 304] on div "Janela de atendimento Grade de atendimento Capacidade Transportadoras Veículos …" at bounding box center [748, 322] width 1496 height 644
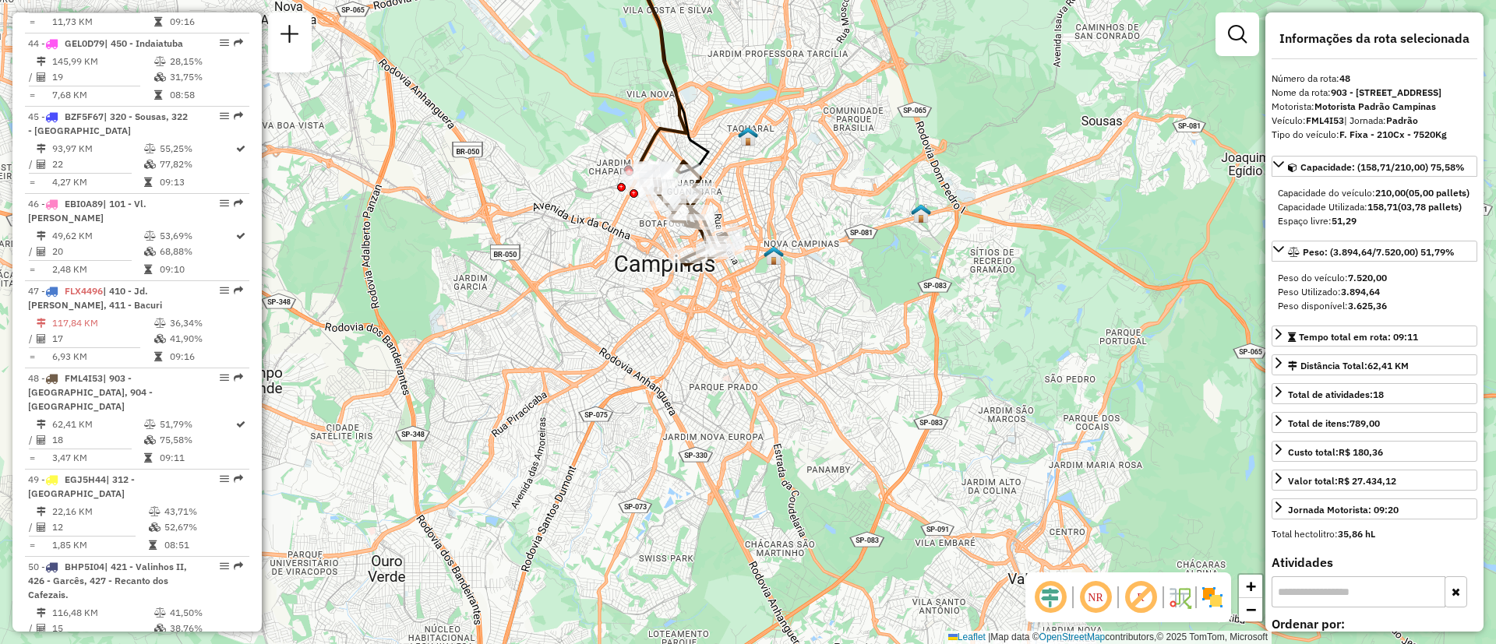
drag, startPoint x: 793, startPoint y: 287, endPoint x: 794, endPoint y: 306, distance: 19.5
click at [850, 316] on div "Janela de atendimento Grade de atendimento Capacidade Transportadoras Veículos …" at bounding box center [748, 322] width 1496 height 644
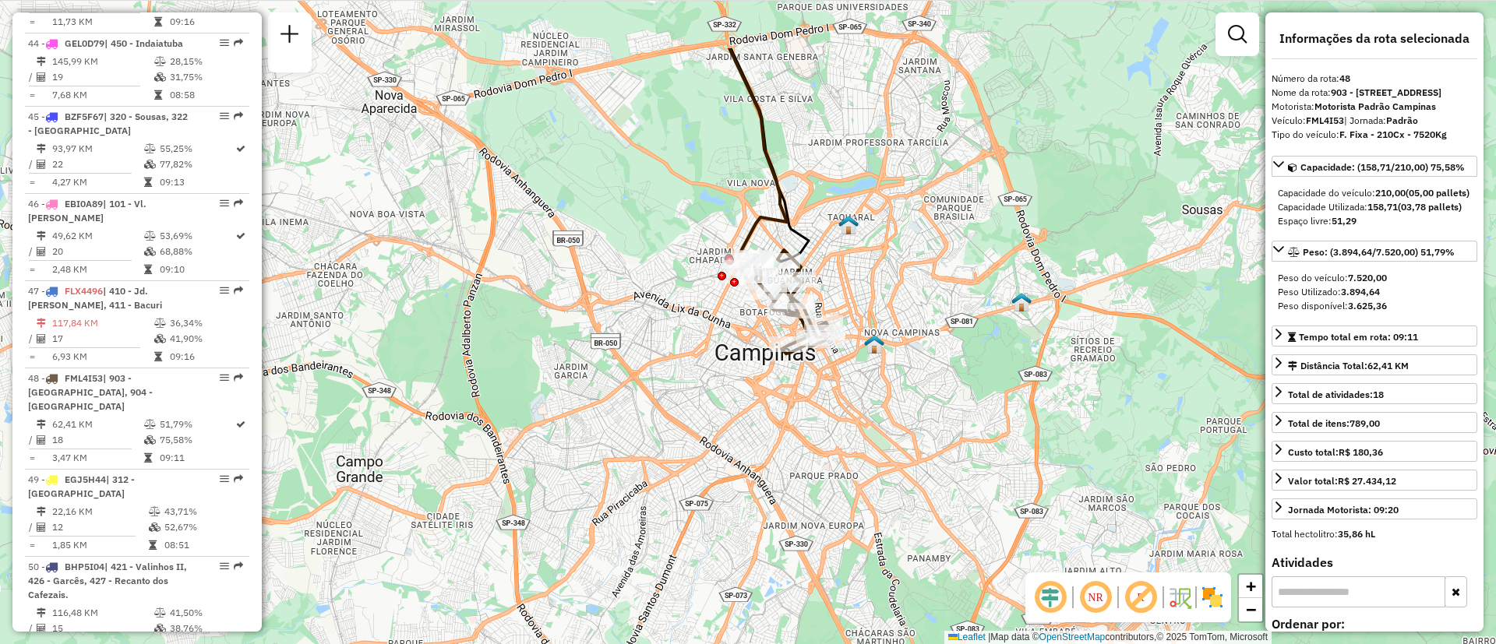
drag, startPoint x: 804, startPoint y: 189, endPoint x: 897, endPoint y: 305, distance: 149.6
click at [897, 305] on div "Janela de atendimento Grade de atendimento Capacidade Transportadoras Veículos …" at bounding box center [748, 322] width 1496 height 644
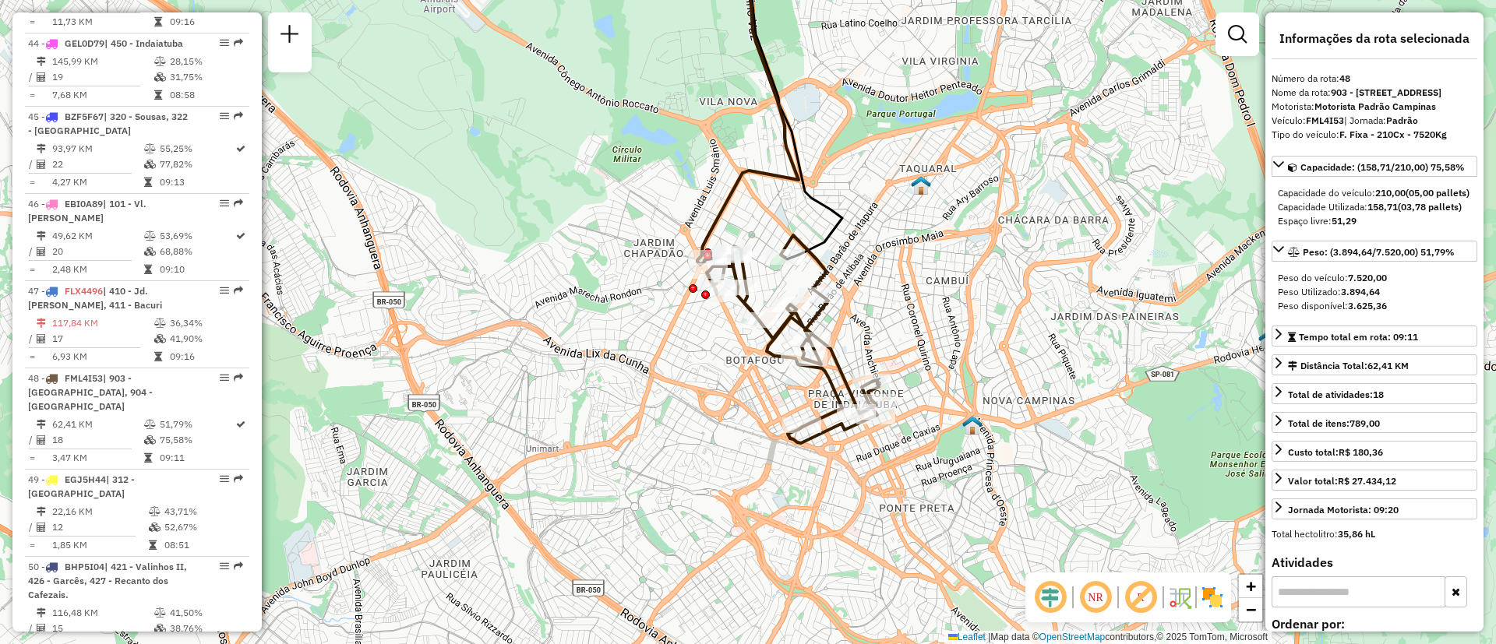
click at [832, 297] on div "Janela de atendimento Grade de atendimento Capacidade Transportadoras Veículos …" at bounding box center [748, 322] width 1496 height 644
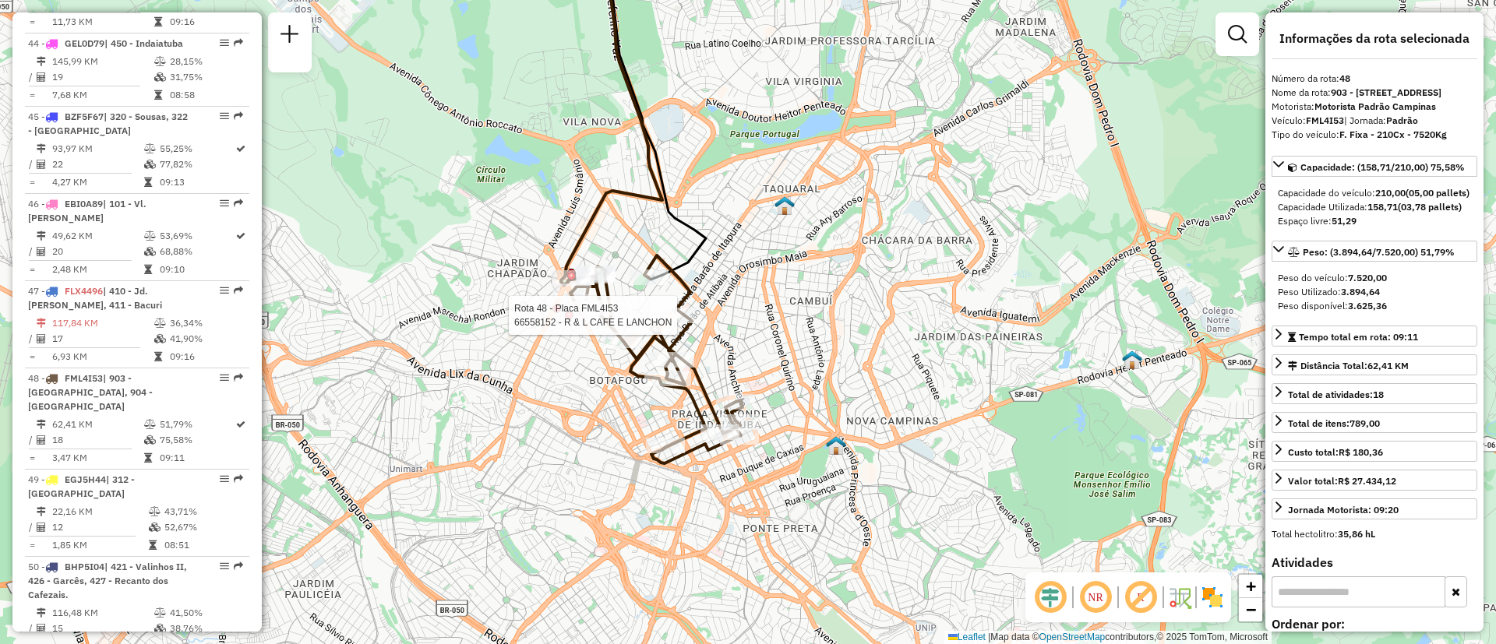
drag, startPoint x: 832, startPoint y: 297, endPoint x: 719, endPoint y: 286, distance: 113.5
click at [719, 286] on div "Rota 48 - Placa FML4I53 66558152 - R & L CAFE E LANCHON Janela de atendimento G…" at bounding box center [748, 322] width 1496 height 644
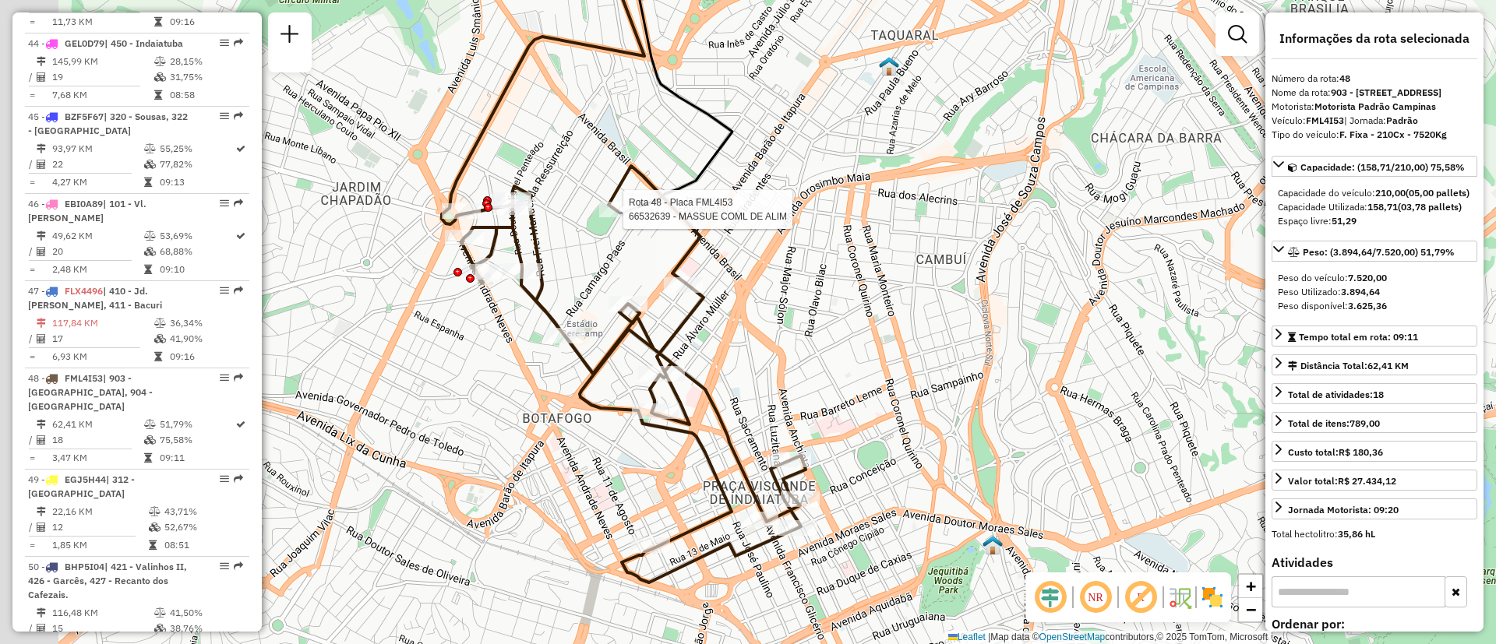
drag, startPoint x: 893, startPoint y: 326, endPoint x: 904, endPoint y: 325, distance: 10.2
click at [904, 325] on div "Rota 48 - Placa FML4I53 66532639 - MASSUE COML DE ALIM Janela de atendimento Gr…" at bounding box center [748, 322] width 1496 height 644
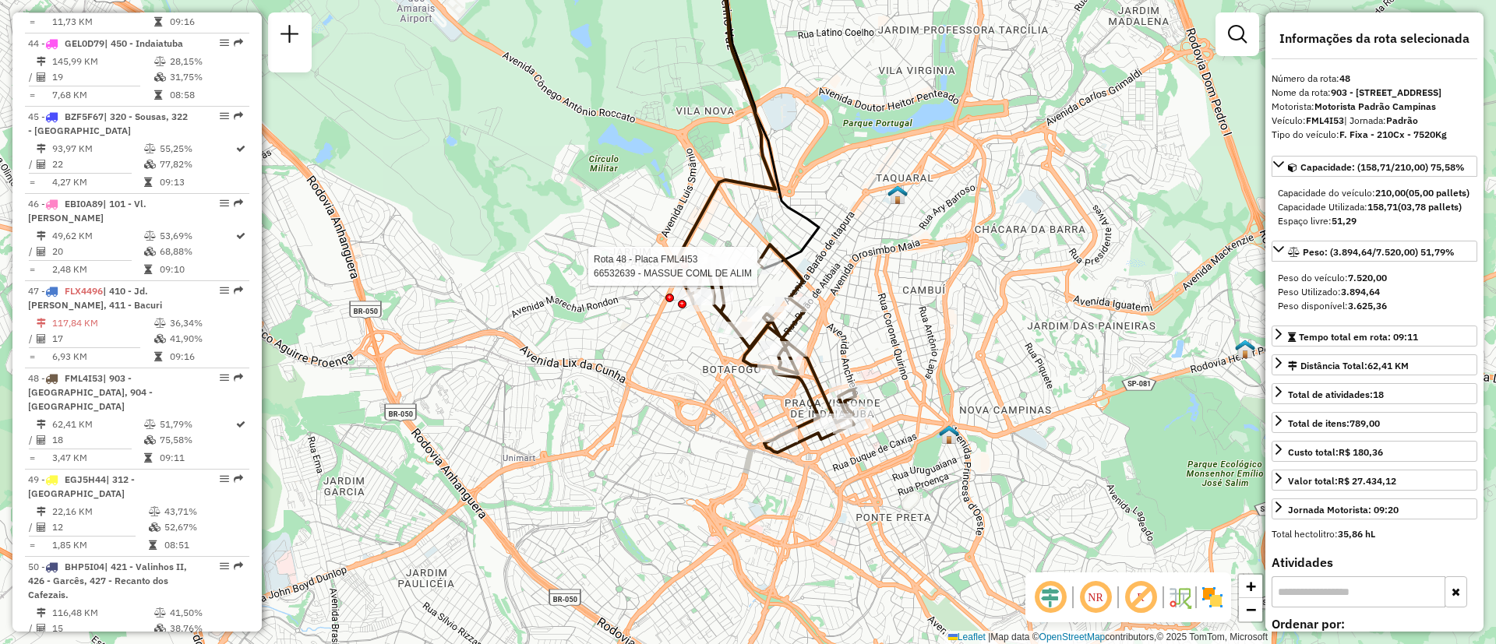
click at [1012, 295] on div "Rota 48 - Placa FML4I53 66532639 - MASSUE COML DE ALIM Janela de atendimento Gr…" at bounding box center [748, 322] width 1496 height 644
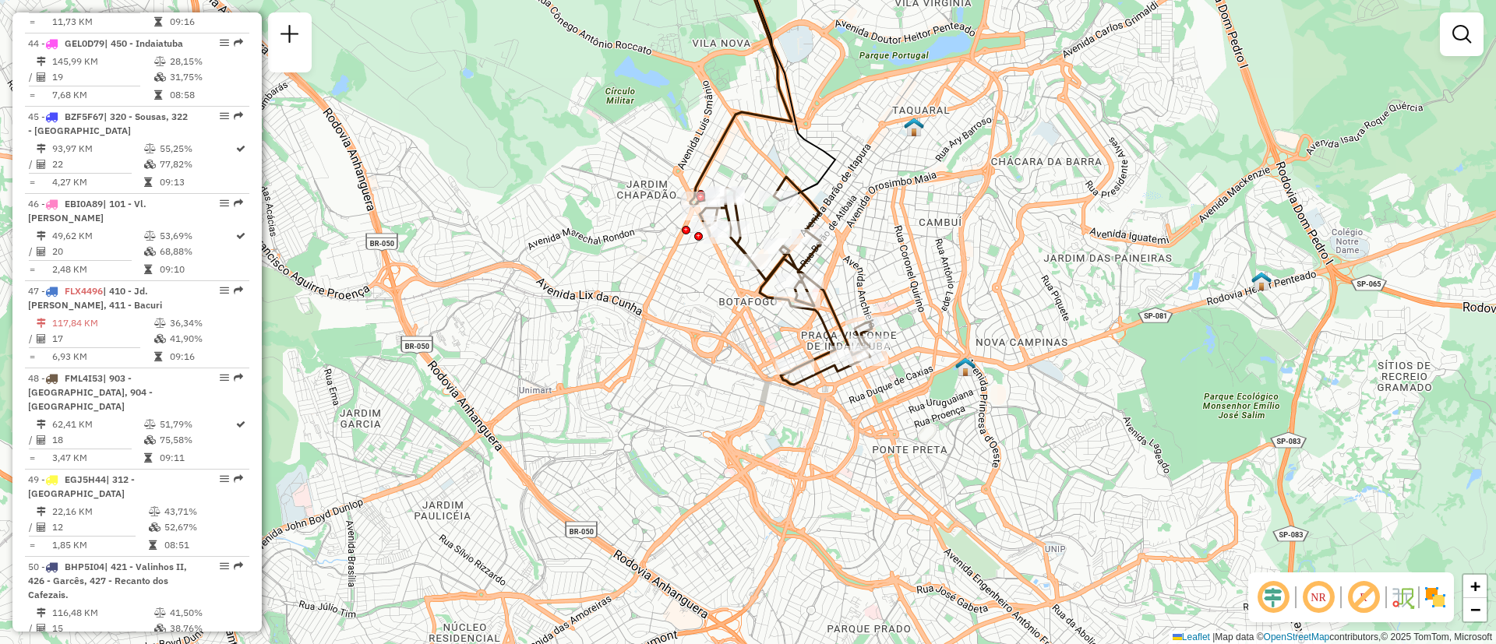
drag, startPoint x: 777, startPoint y: 200, endPoint x: 875, endPoint y: 220, distance: 100.2
click at [875, 220] on div "Janela de atendimento Grade de atendimento Capacidade Transportadoras Veículos …" at bounding box center [748, 322] width 1496 height 644
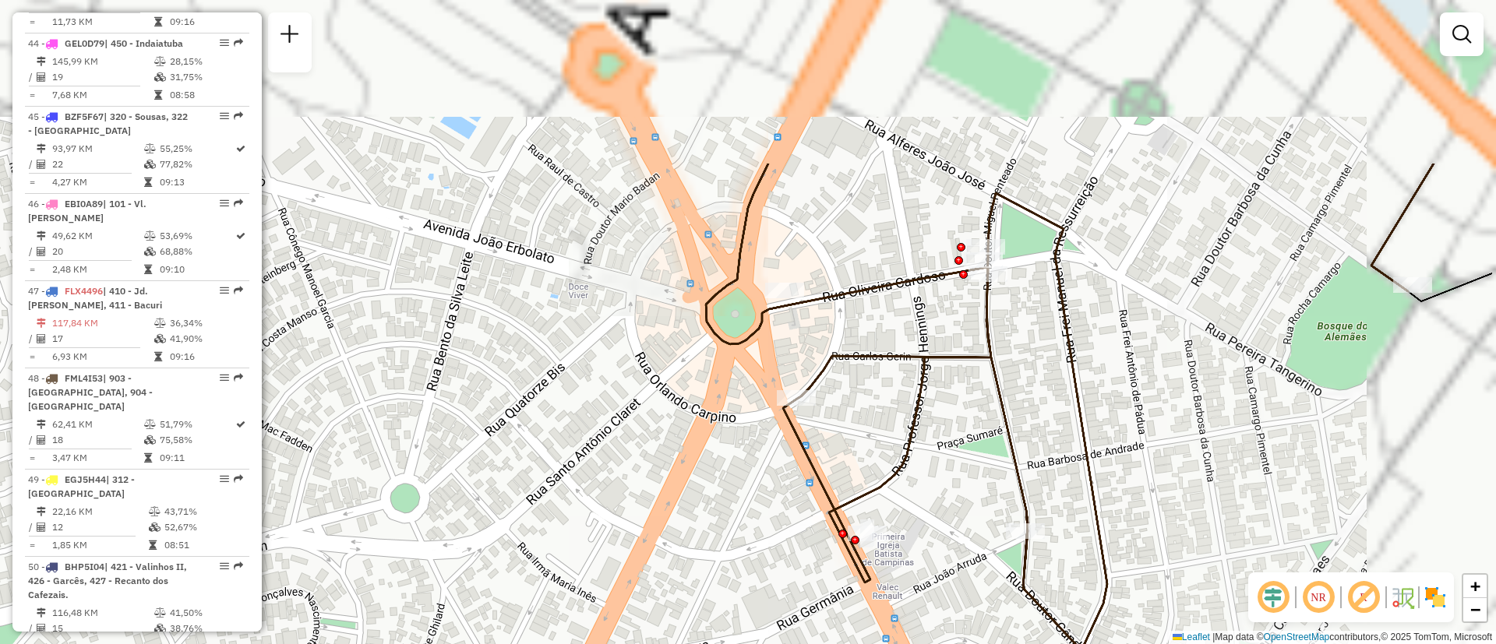
drag, startPoint x: 722, startPoint y: 160, endPoint x: 569, endPoint y: 389, distance: 275.0
click at [569, 389] on div "Janela de atendimento Grade de atendimento Capacidade Transportadoras Veículos …" at bounding box center [748, 322] width 1496 height 644
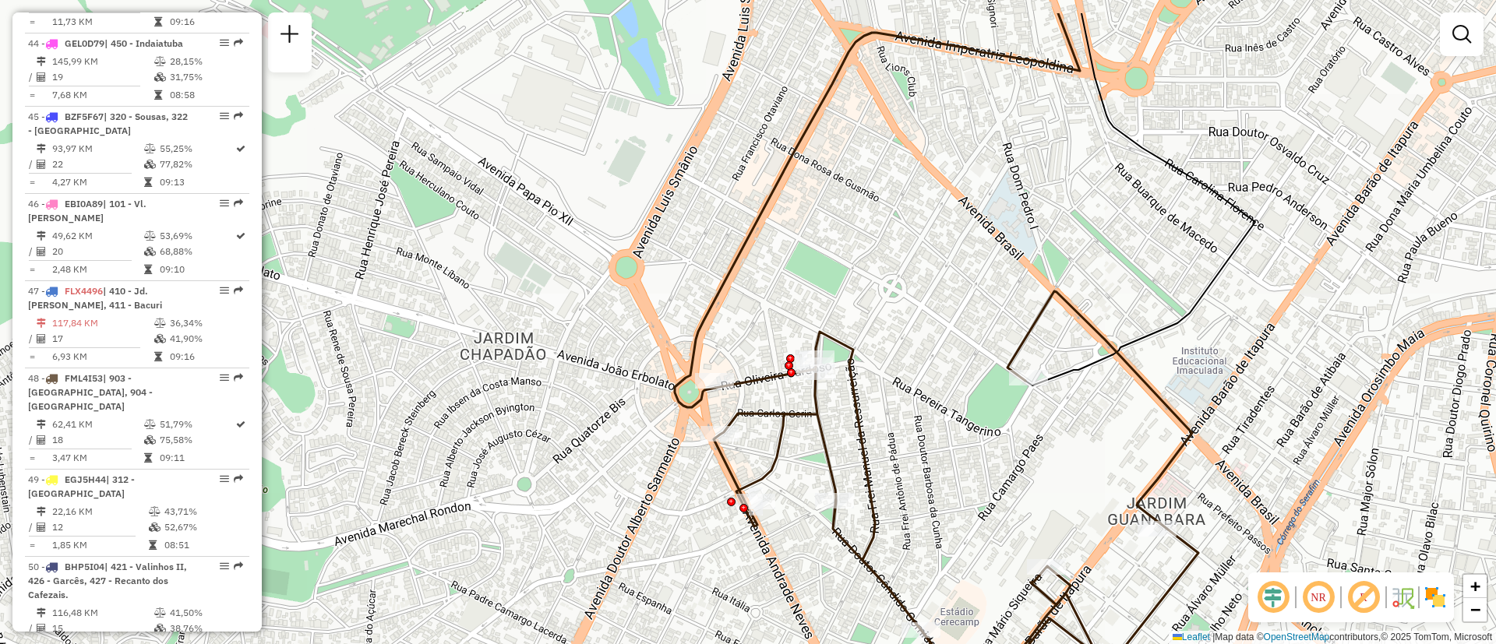
drag, startPoint x: 986, startPoint y: 291, endPoint x: 923, endPoint y: 371, distance: 102.1
click at [923, 371] on div "Janela de atendimento Grade de atendimento Capacidade Transportadoras Veículos …" at bounding box center [748, 322] width 1496 height 644
